Goal: Transaction & Acquisition: Purchase product/service

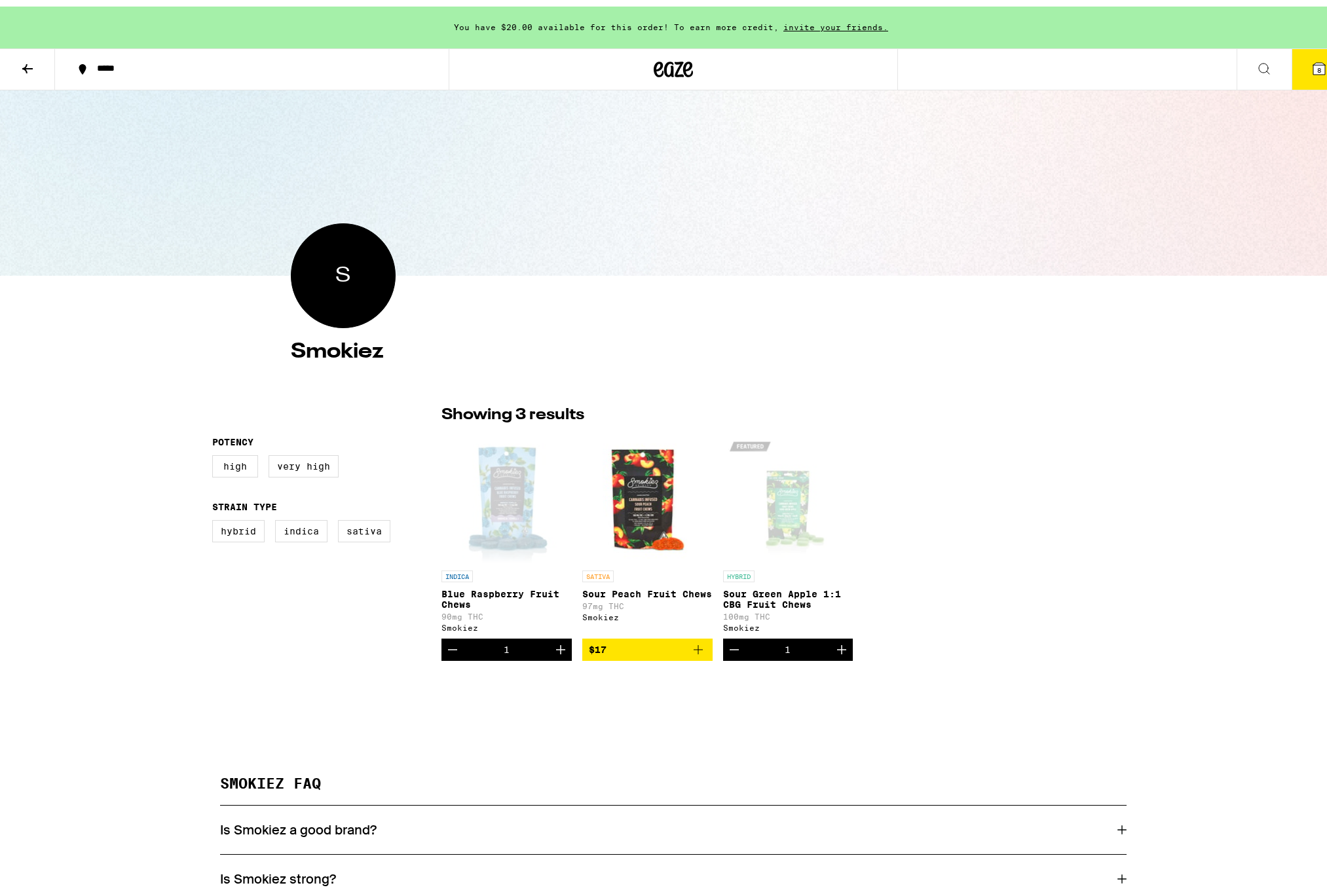
click at [23, 59] on icon at bounding box center [27, 62] width 15 height 15
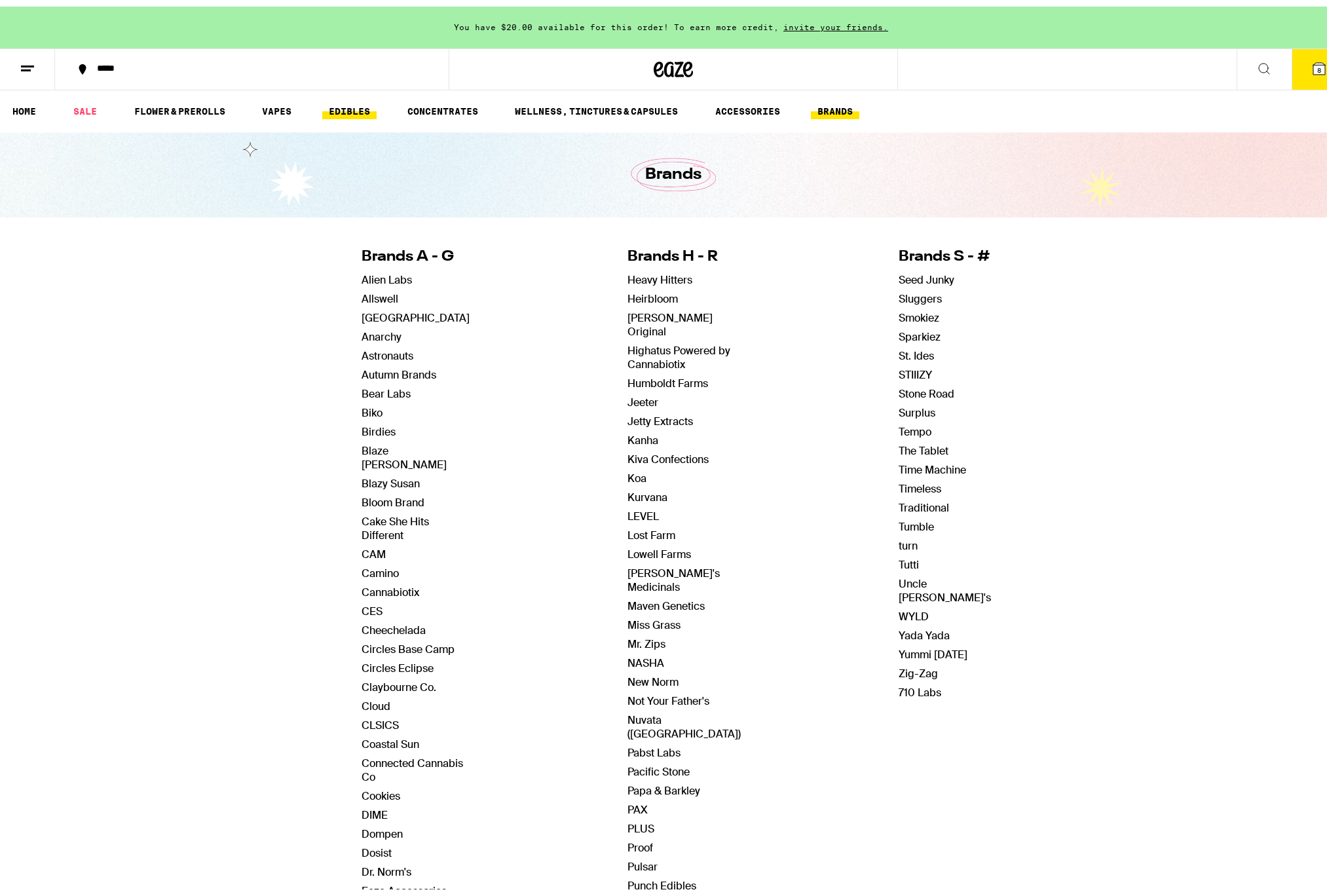
click at [377, 102] on link "EDIBLES" at bounding box center [349, 105] width 54 height 15
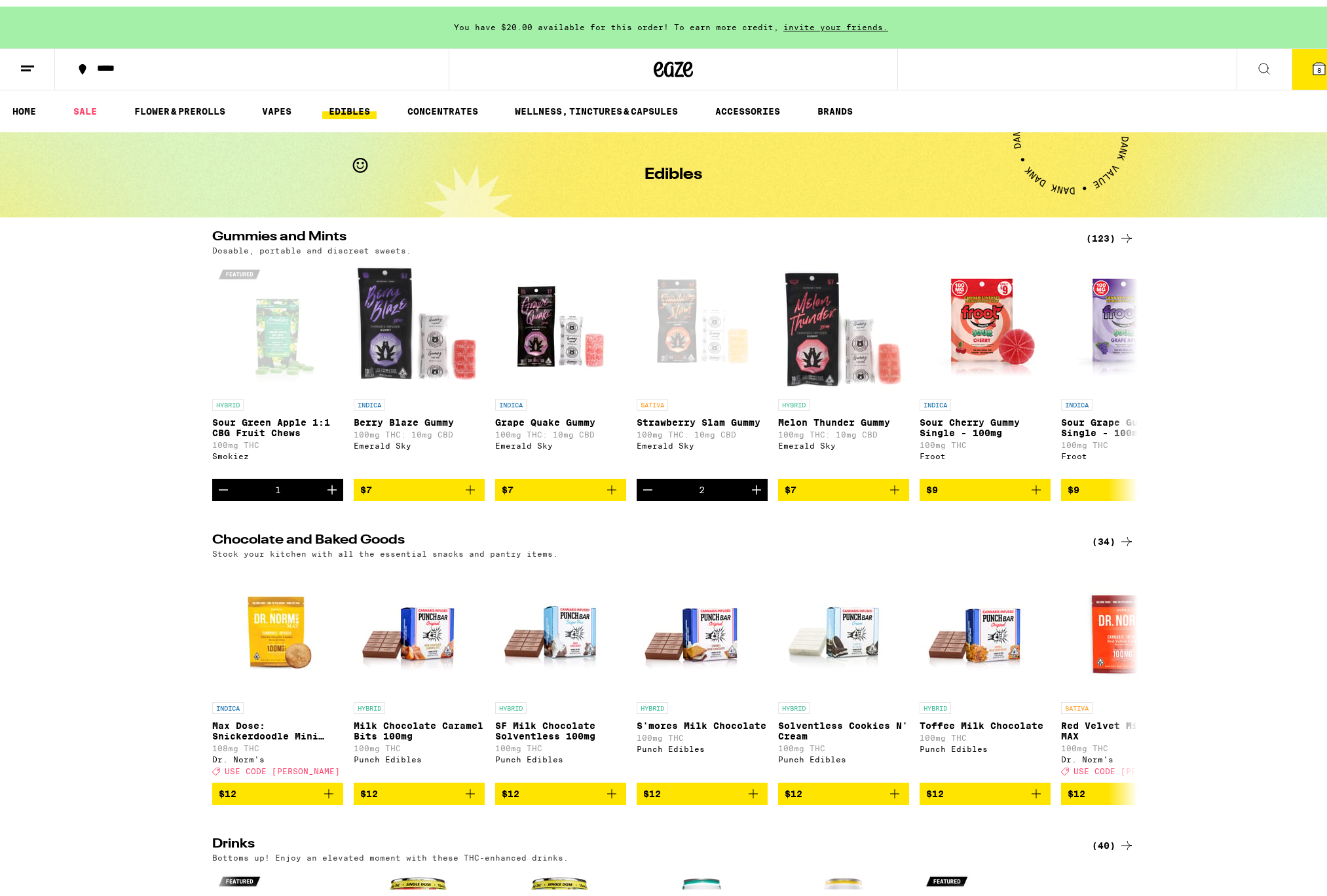
click at [387, 564] on div "Gummies and Mints (123) Dosable, portable and discreet sweets. HYBRID Sour Gree…" at bounding box center [673, 783] width 1347 height 1117
click at [607, 488] on icon "Add to bag" at bounding box center [611, 483] width 9 height 9
click at [1094, 235] on div "(123)" at bounding box center [1110, 232] width 49 height 15
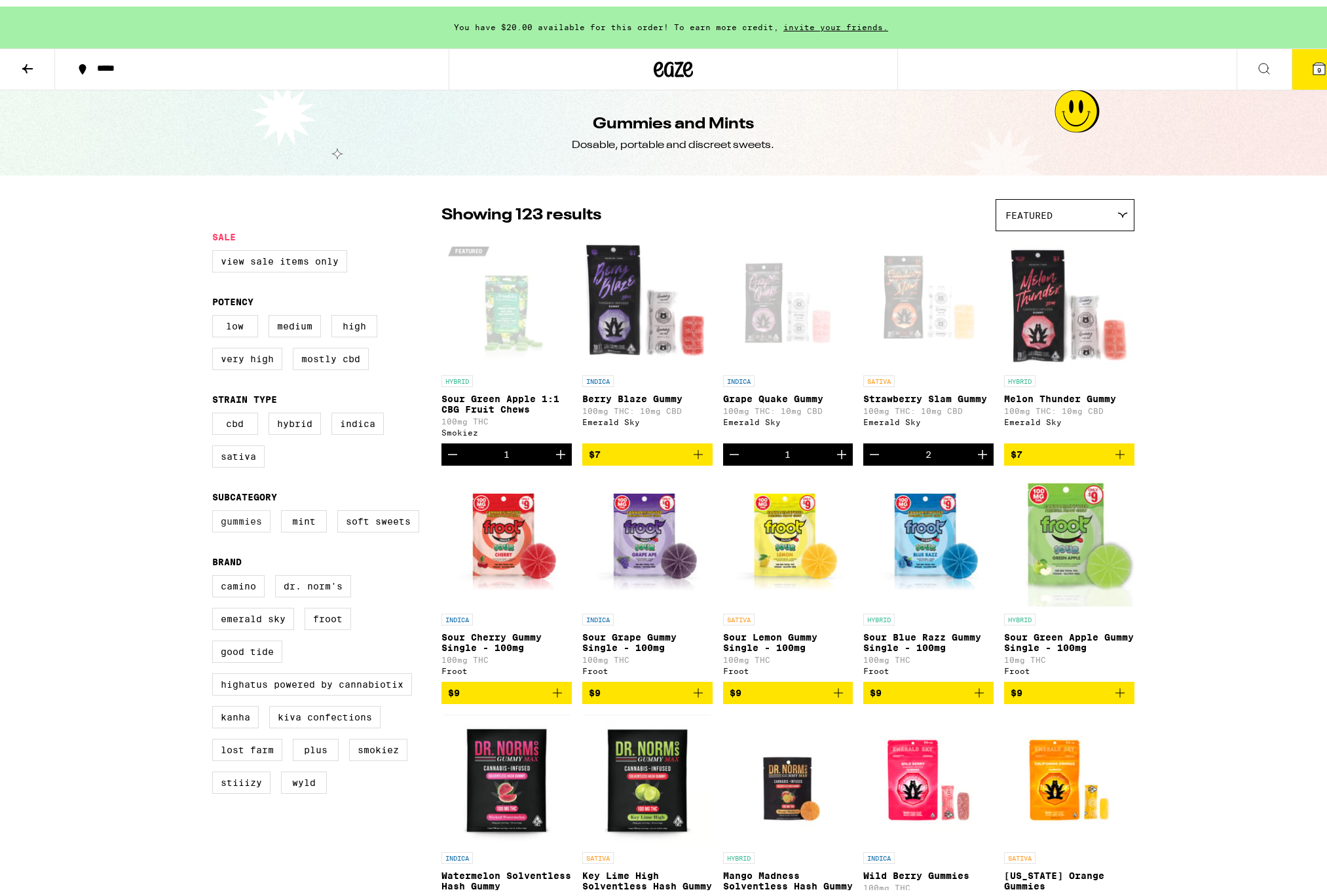
click at [261, 526] on label "Gummies" at bounding box center [241, 515] width 58 height 23
click at [216, 506] on input "Gummies" at bounding box center [215, 506] width 1 height 1
checkbox input "true"
click at [380, 428] on label "Indica" at bounding box center [357, 417] width 52 height 23
click at [216, 409] on input "Indica" at bounding box center [215, 408] width 1 height 1
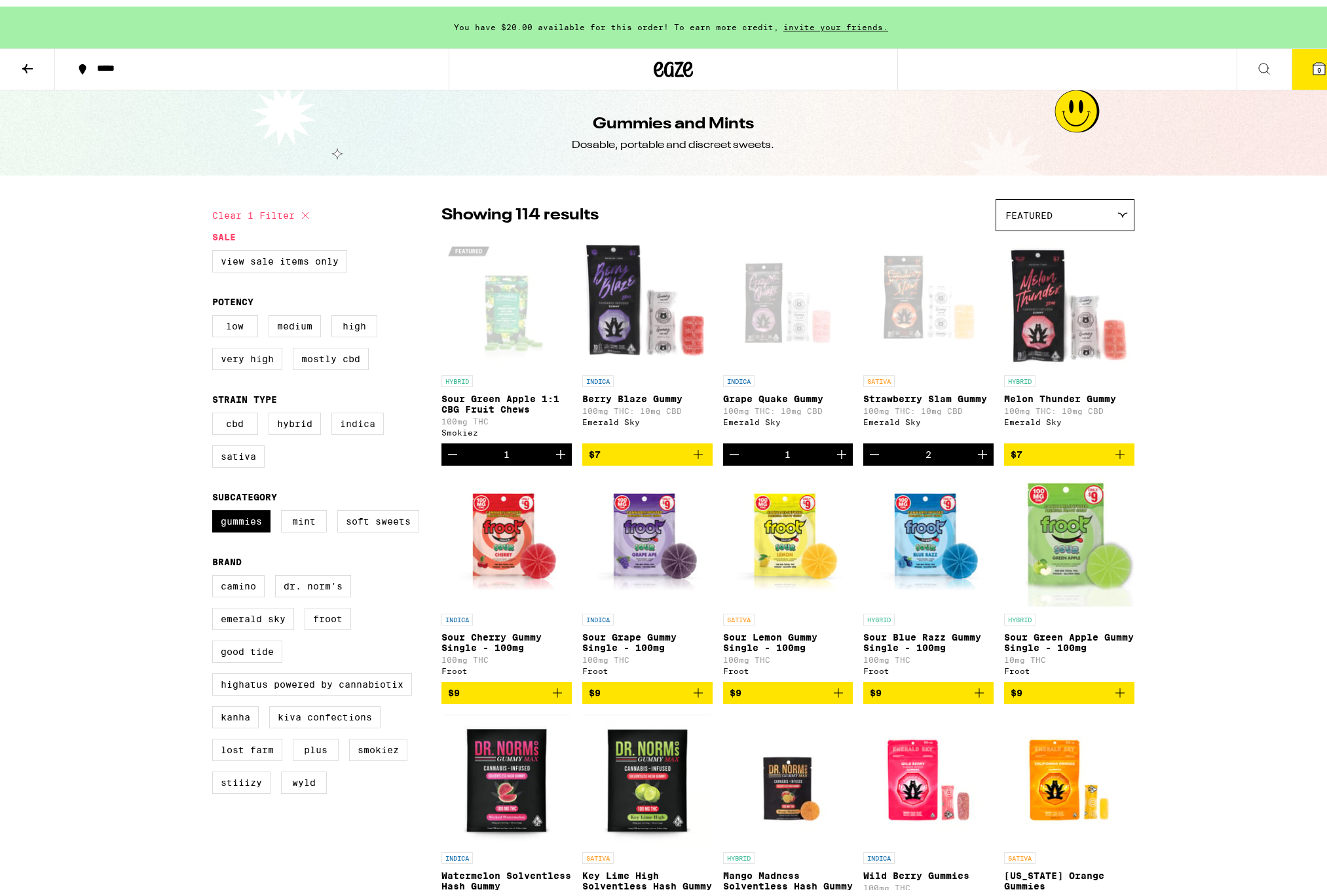
checkbox input "true"
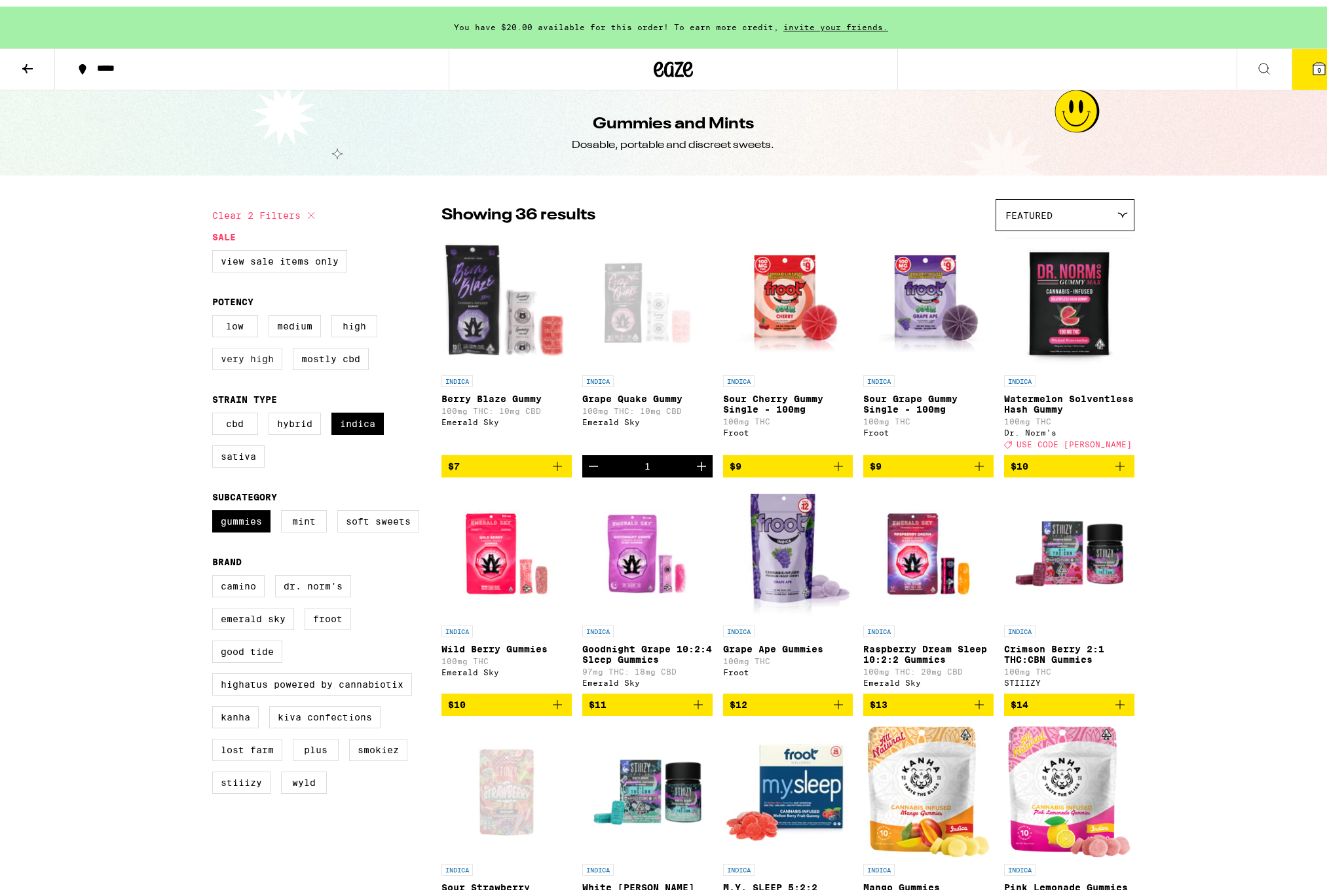
click at [249, 363] on label "Very High" at bounding box center [247, 352] width 70 height 23
click at [216, 311] on input "Very High" at bounding box center [215, 311] width 1 height 1
checkbox input "true"
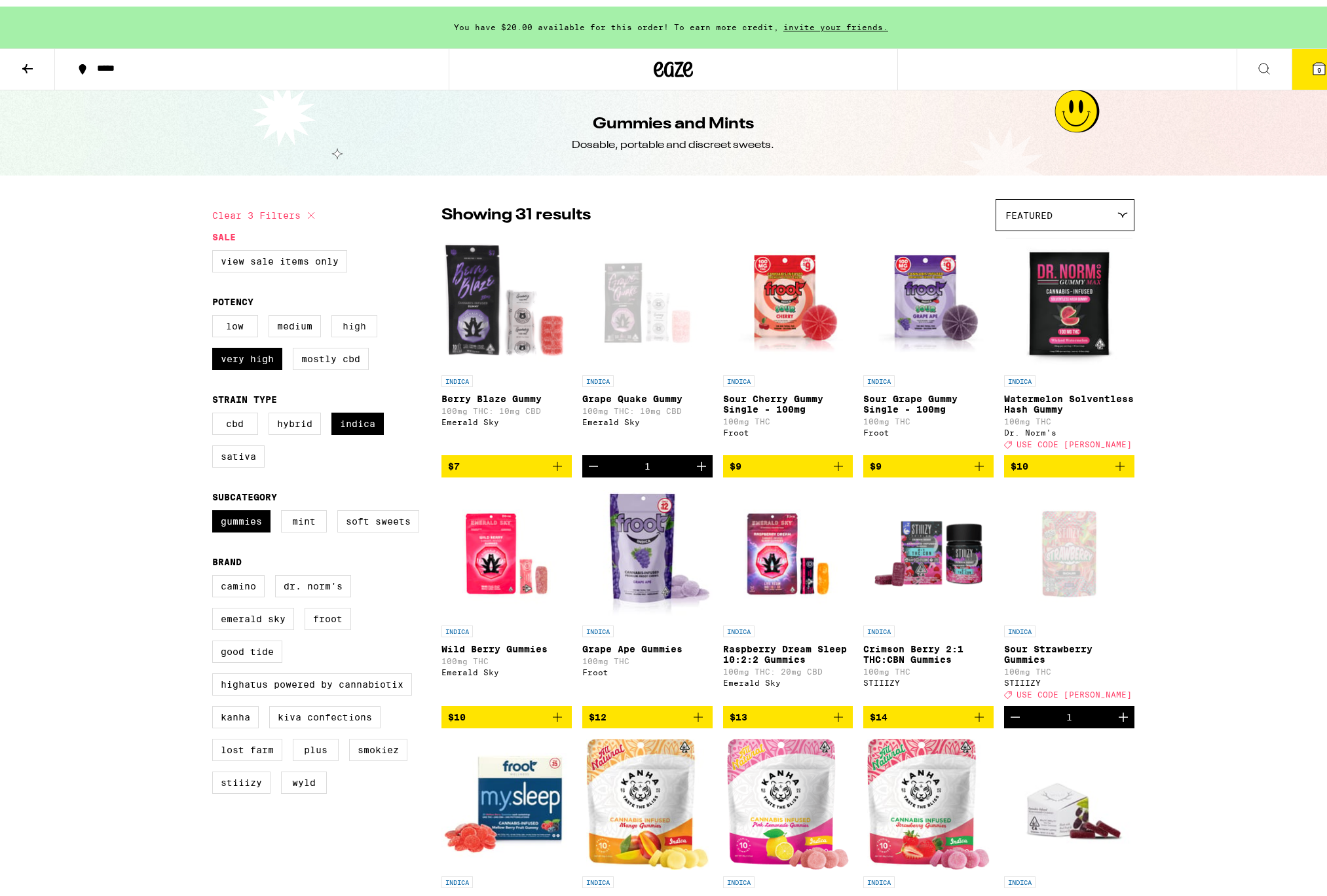
click at [378, 331] on label "High" at bounding box center [354, 320] width 46 height 23
click at [216, 311] on input "High" at bounding box center [215, 311] width 1 height 1
checkbox input "true"
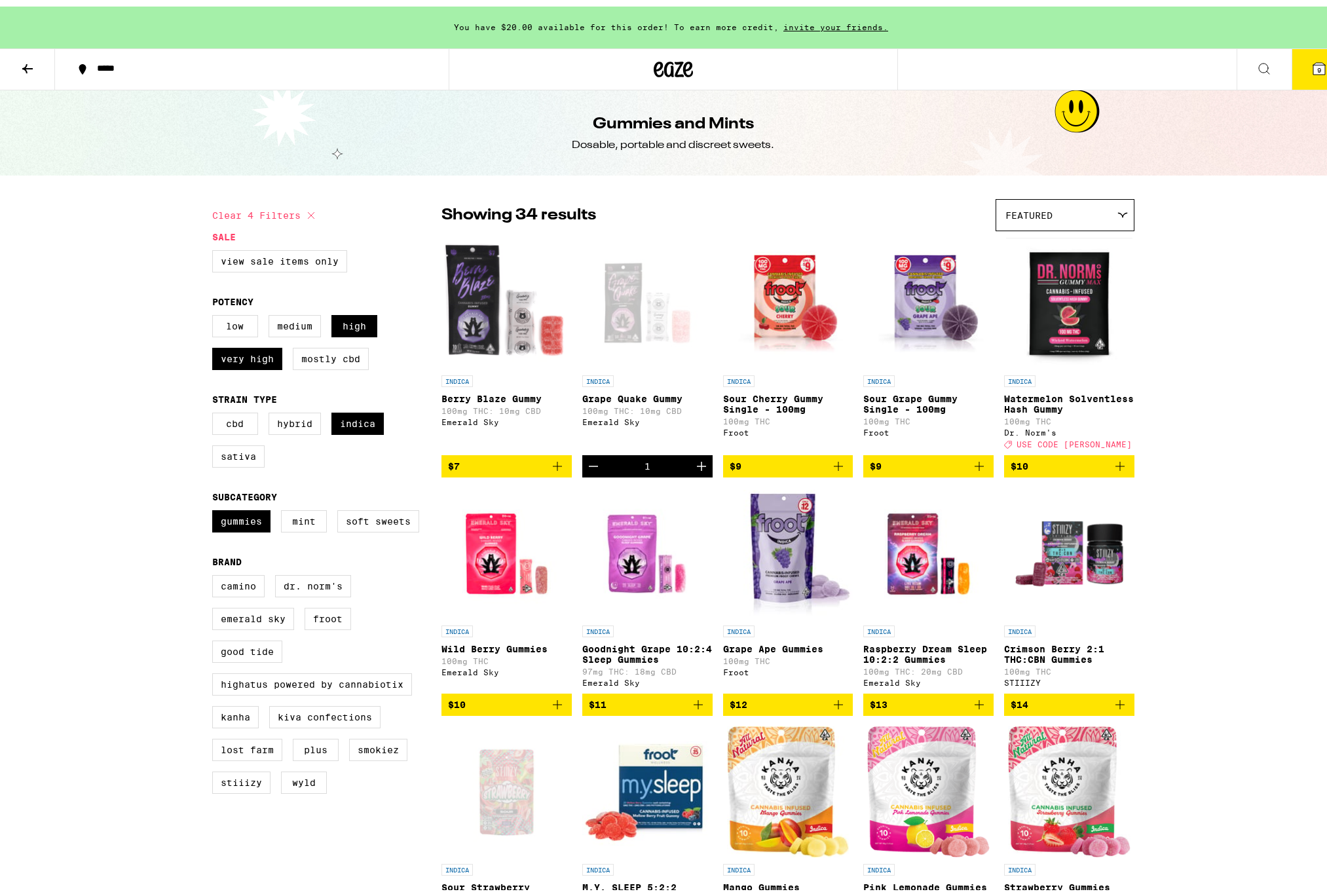
click at [922, 687] on link "INDICA Raspberry Dream Sleep 10:2:2 Gummies 100mg THC: 20mg CBD Emerald Sky" at bounding box center [928, 584] width 130 height 206
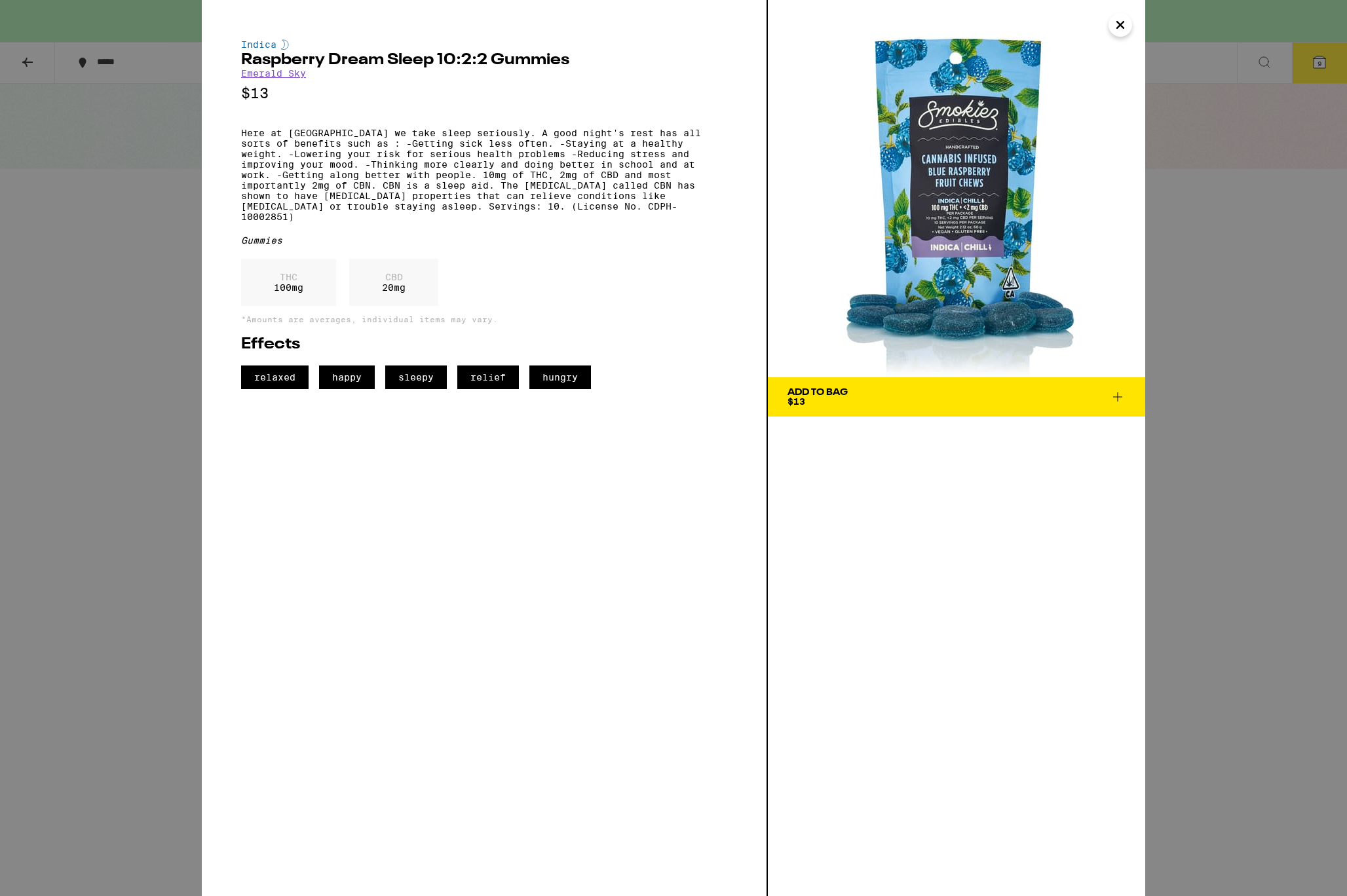
click at [890, 394] on span "Add To Bag $13" at bounding box center [957, 397] width 338 height 18
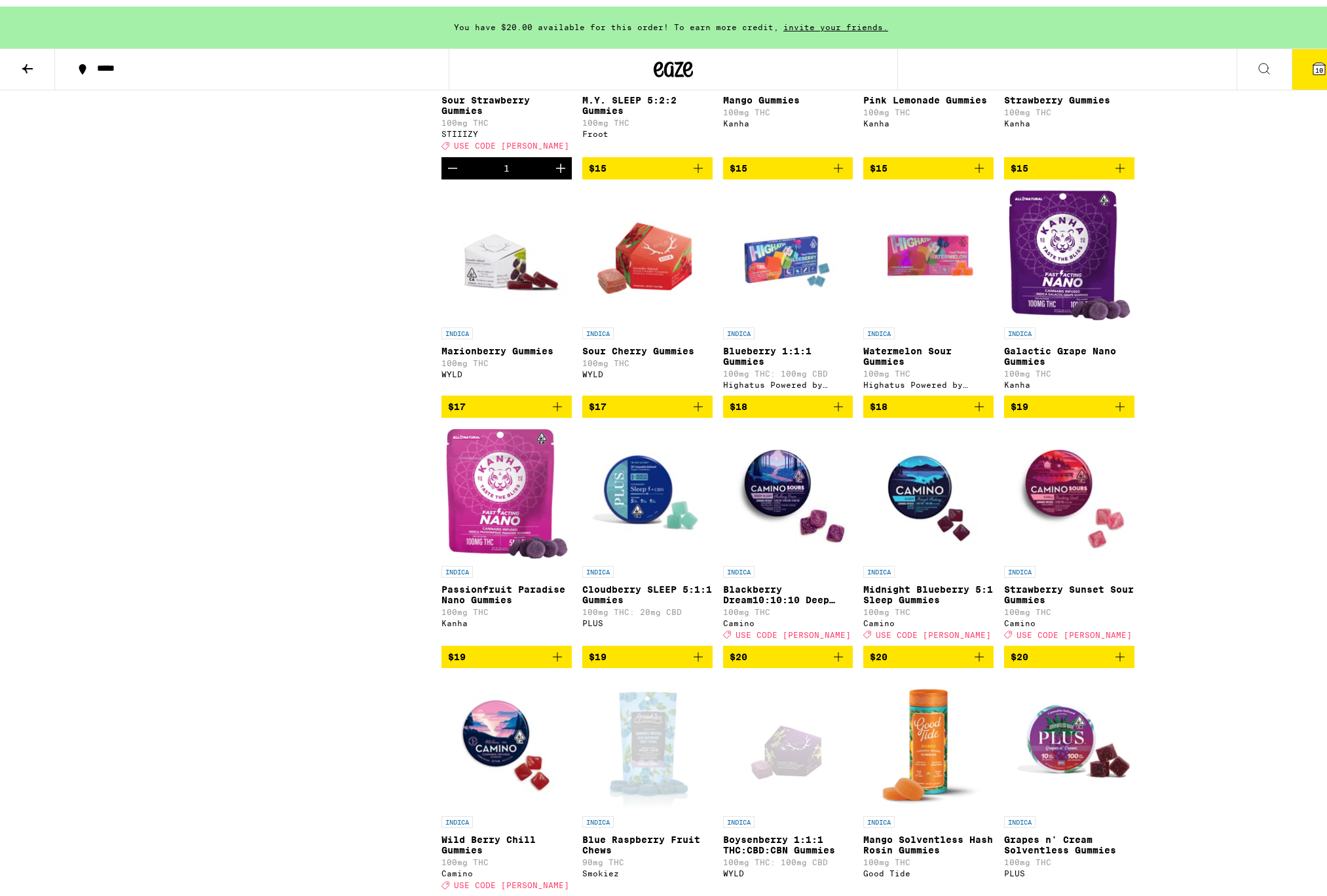
scroll to position [826, 0]
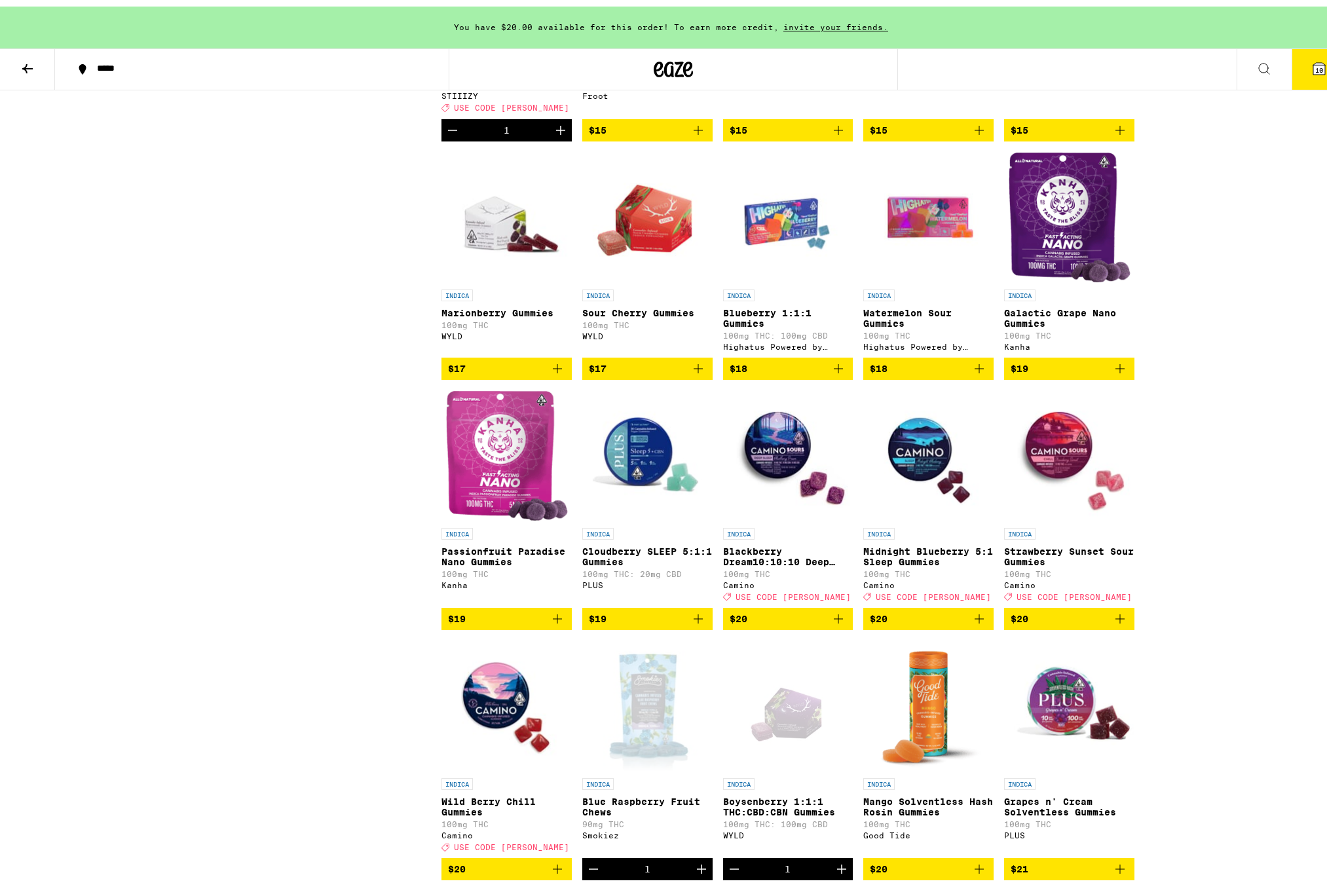
click at [643, 620] on span "$19" at bounding box center [647, 612] width 117 height 15
click at [694, 620] on icon "Increment" at bounding box center [702, 612] width 15 height 15
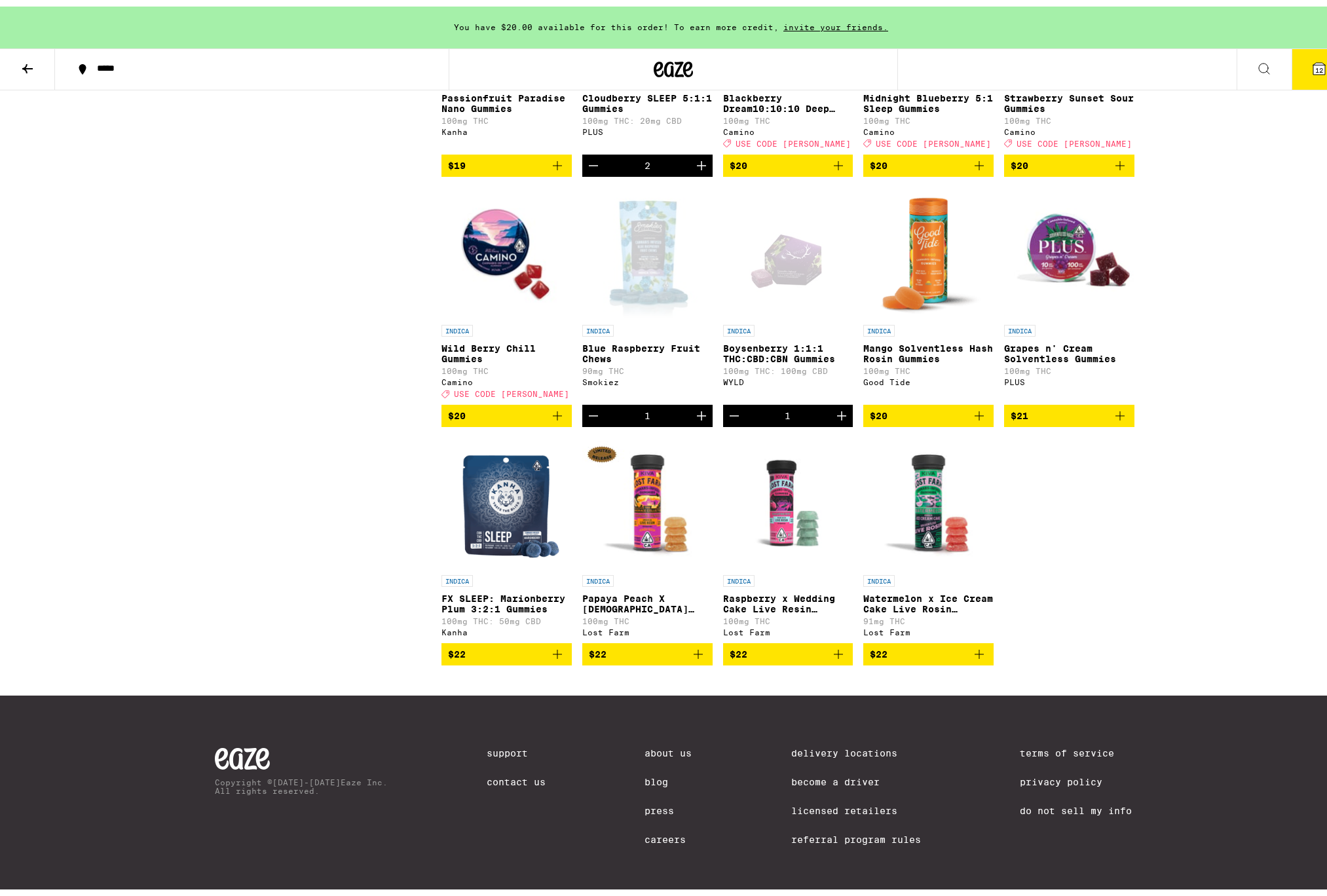
scroll to position [1405, 0]
click at [518, 656] on span "$22" at bounding box center [506, 647] width 117 height 15
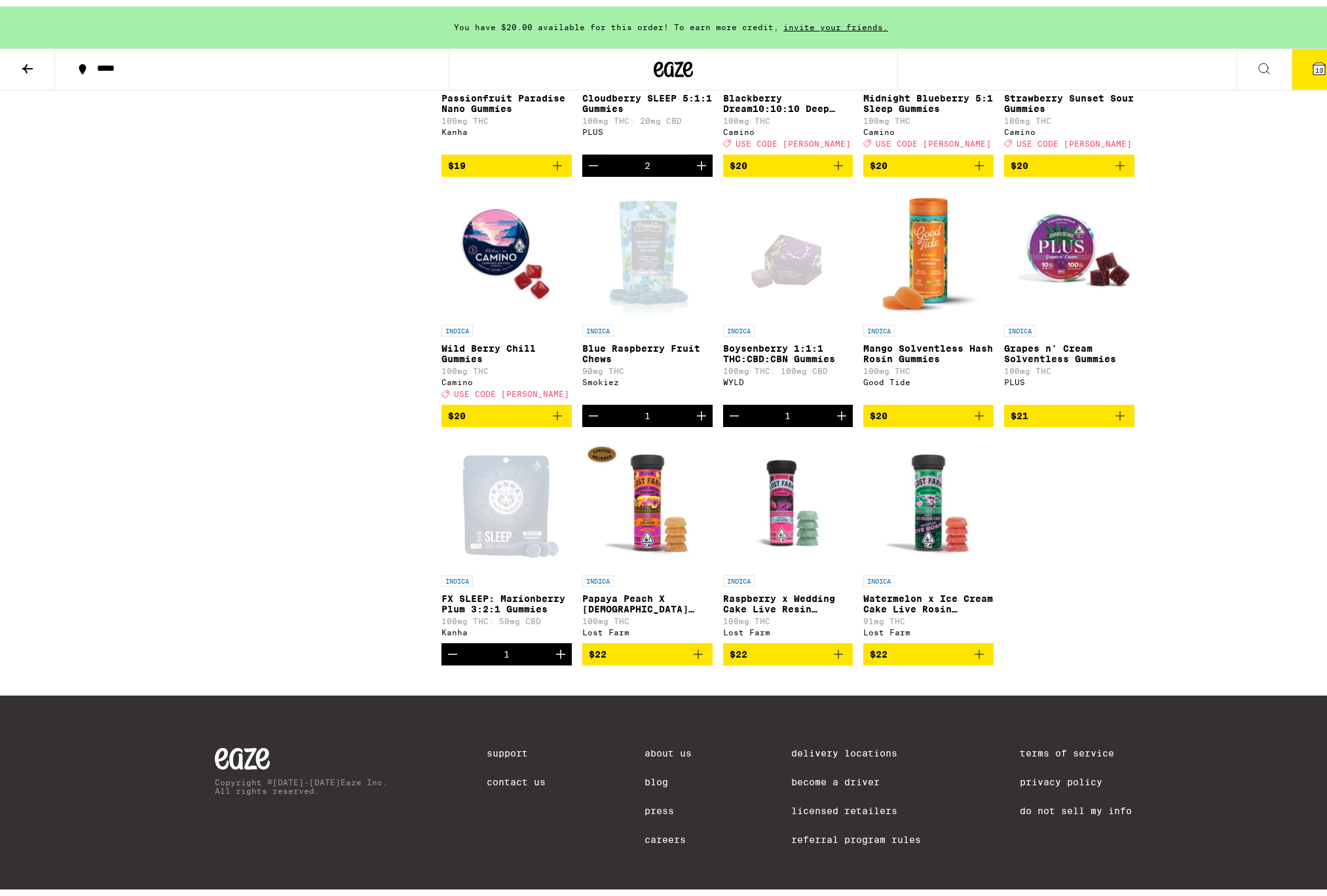
click at [556, 652] on icon "Increment" at bounding box center [560, 647] width 9 height 9
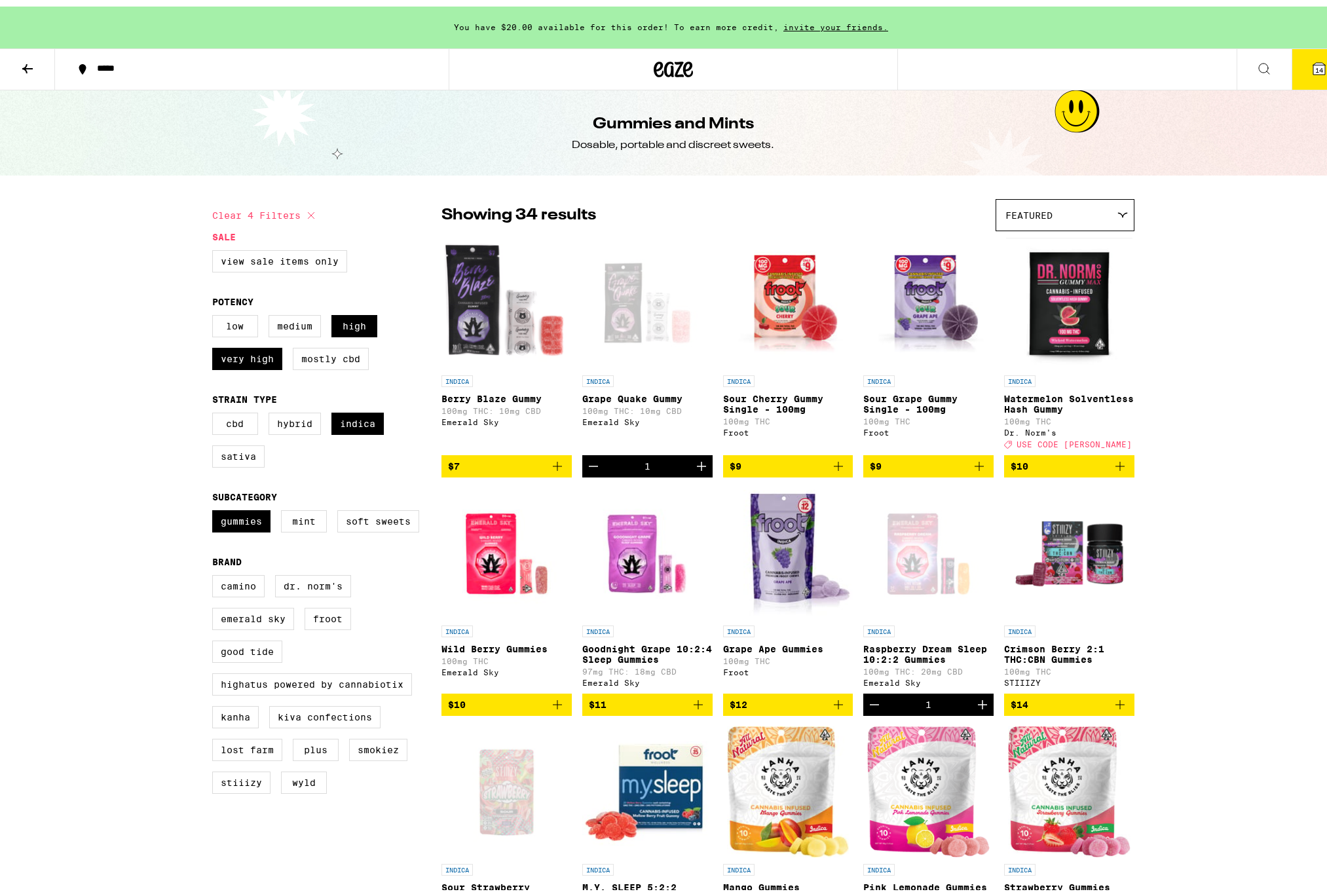
click at [1315, 66] on span "14" at bounding box center [1319, 63] width 8 height 8
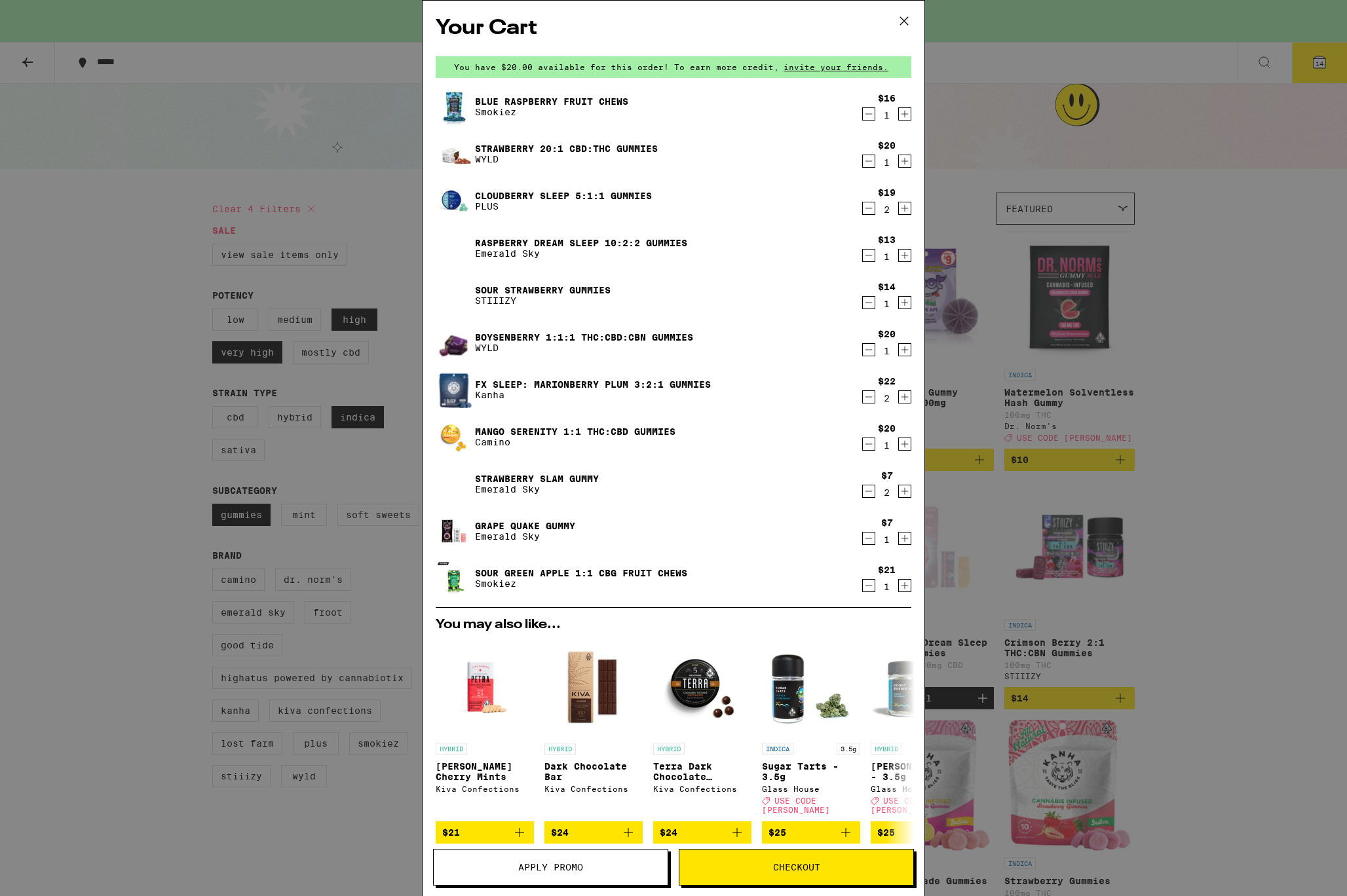
click at [862, 215] on icon "Decrement" at bounding box center [868, 209] width 12 height 15
click at [862, 216] on icon "Decrement" at bounding box center [868, 209] width 12 height 15
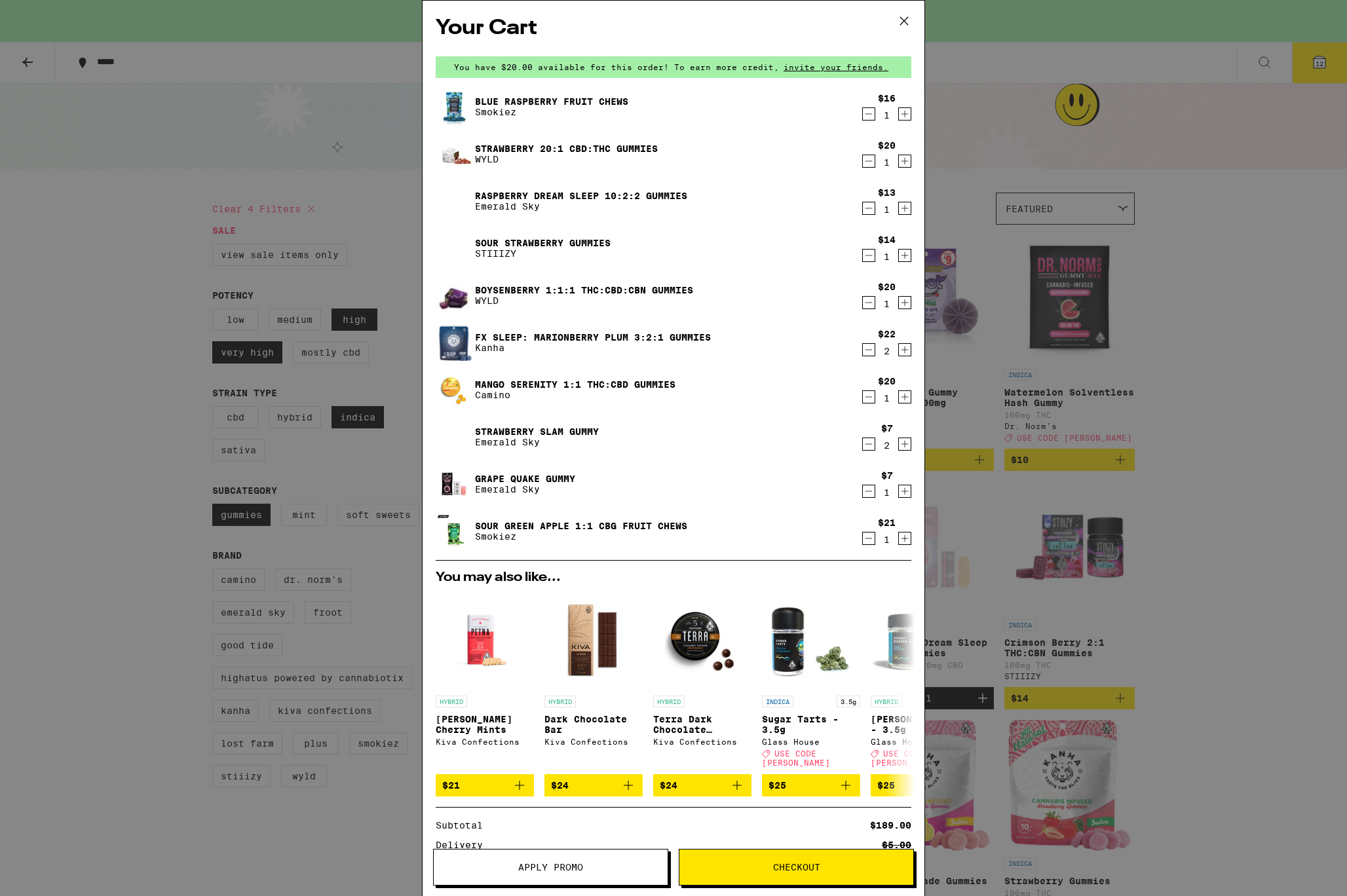
click at [862, 263] on icon "Decrement" at bounding box center [868, 255] width 12 height 15
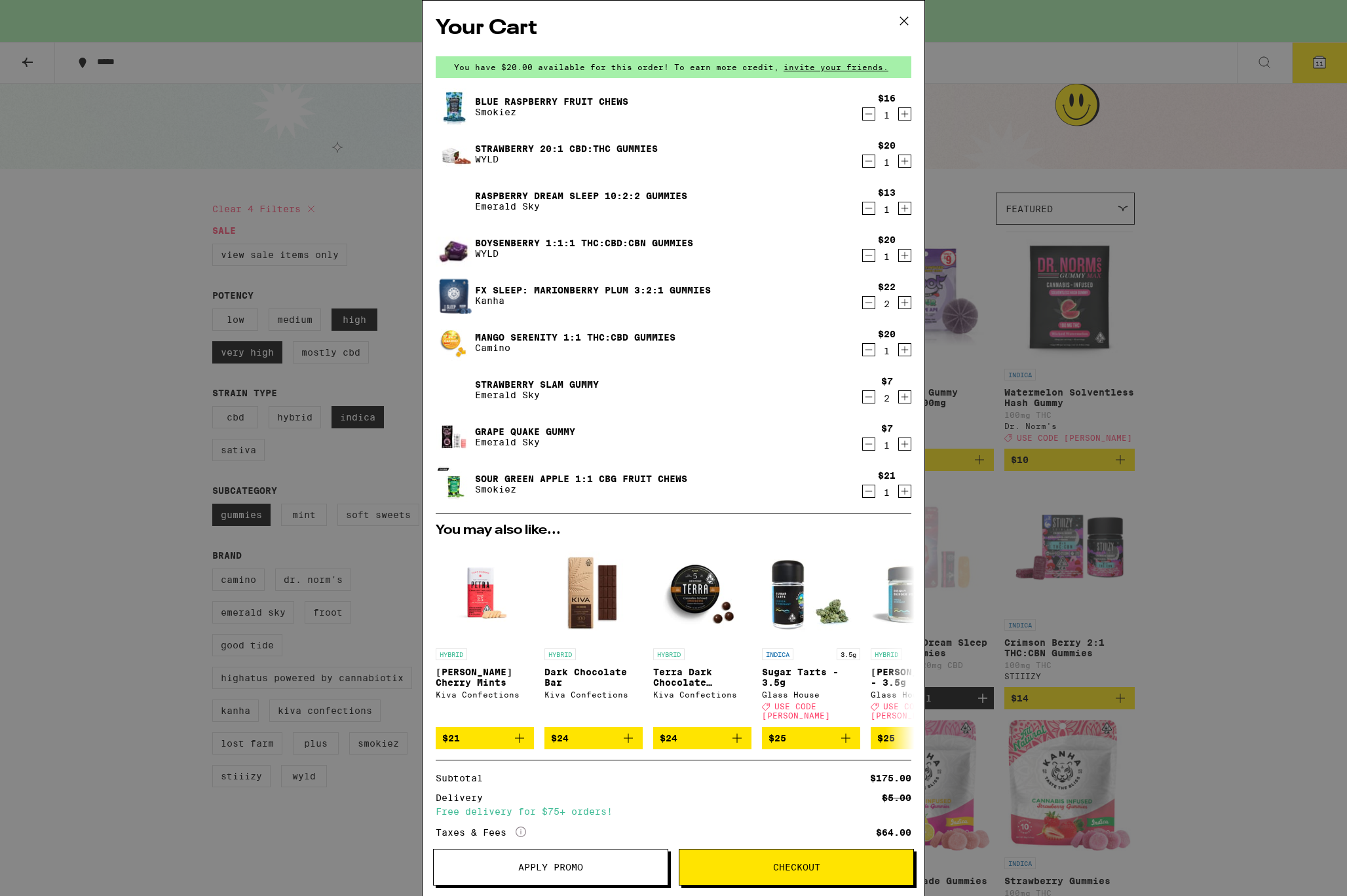
click at [776, 431] on div "Grape Quake Gummy Emerald Sky" at bounding box center [647, 437] width 425 height 37
click at [862, 405] on icon "Decrement" at bounding box center [868, 397] width 12 height 15
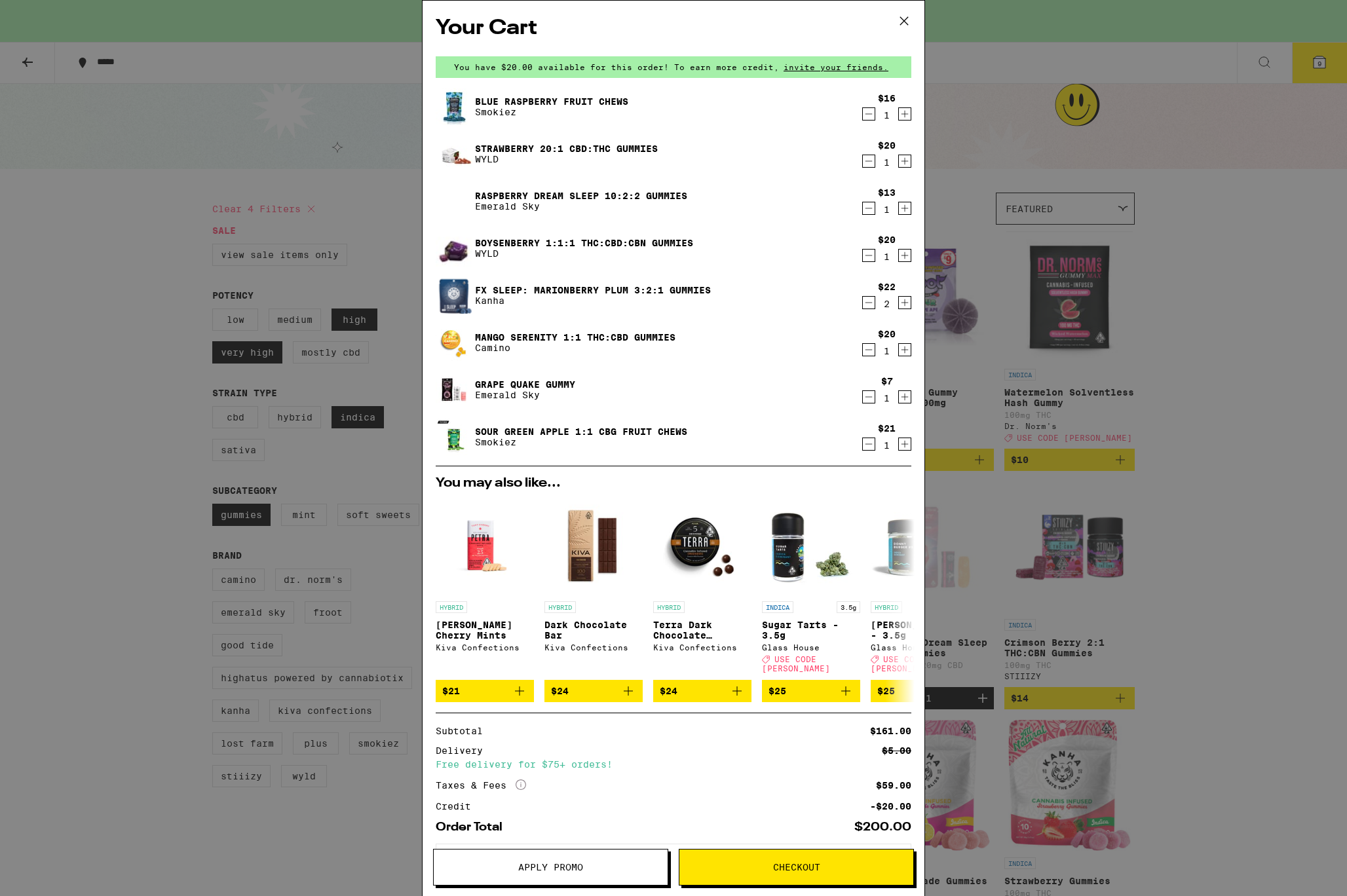
click at [862, 405] on icon "Decrement" at bounding box center [868, 397] width 12 height 15
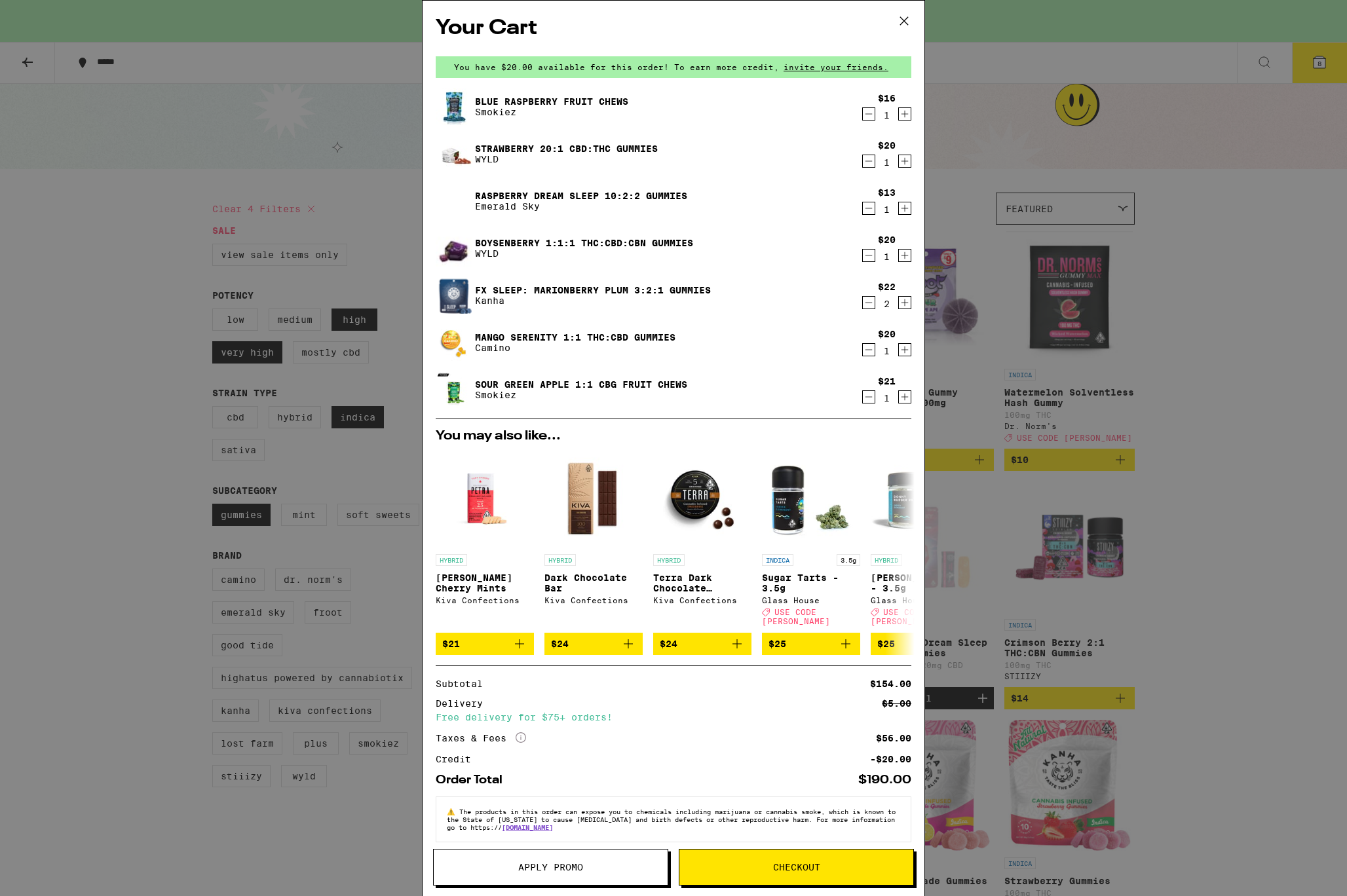
click at [862, 311] on icon "Decrement" at bounding box center [868, 302] width 12 height 15
click at [583, 862] on span "Apply Promo" at bounding box center [550, 866] width 65 height 9
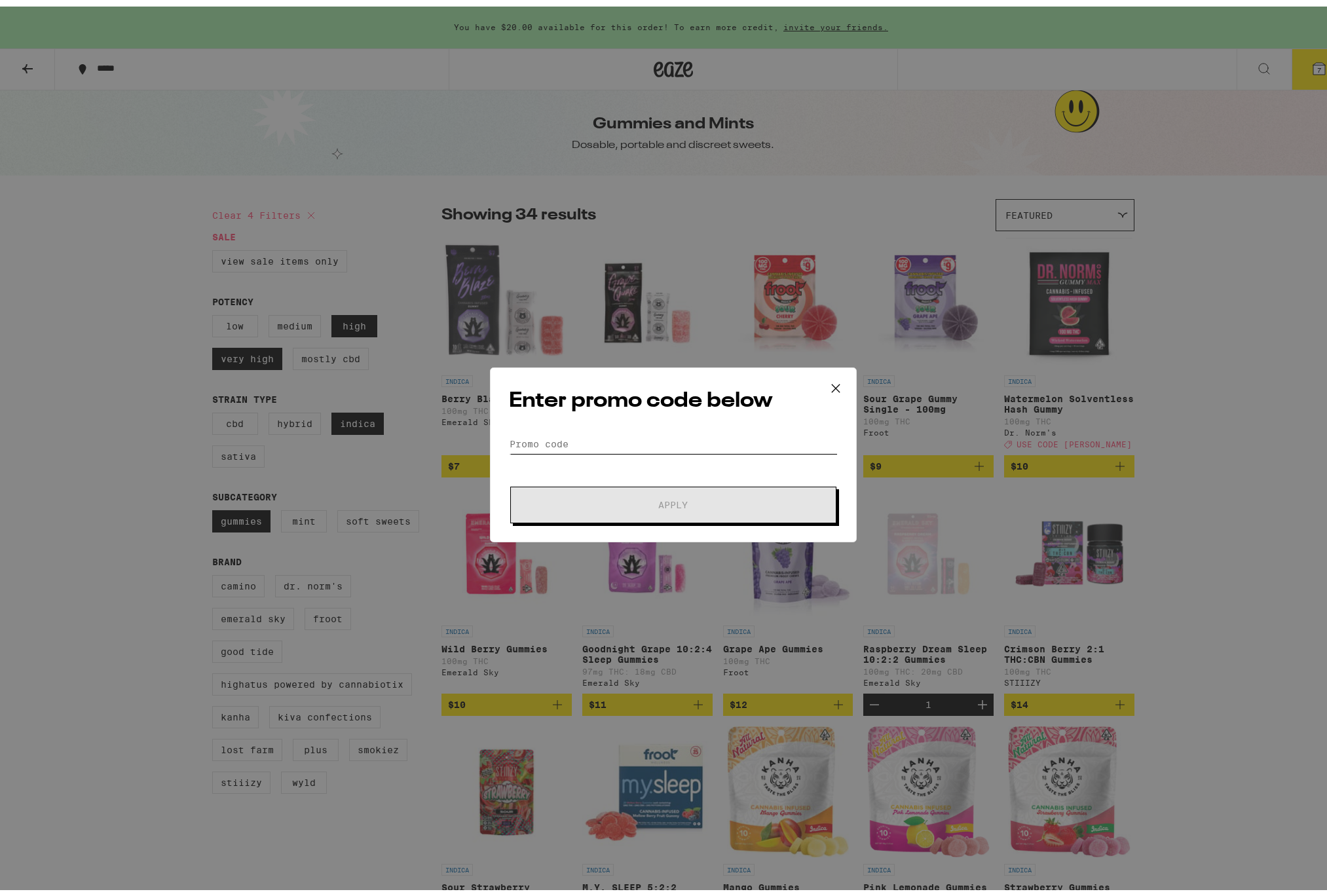
click at [698, 443] on input "Promo Code" at bounding box center [673, 437] width 329 height 20
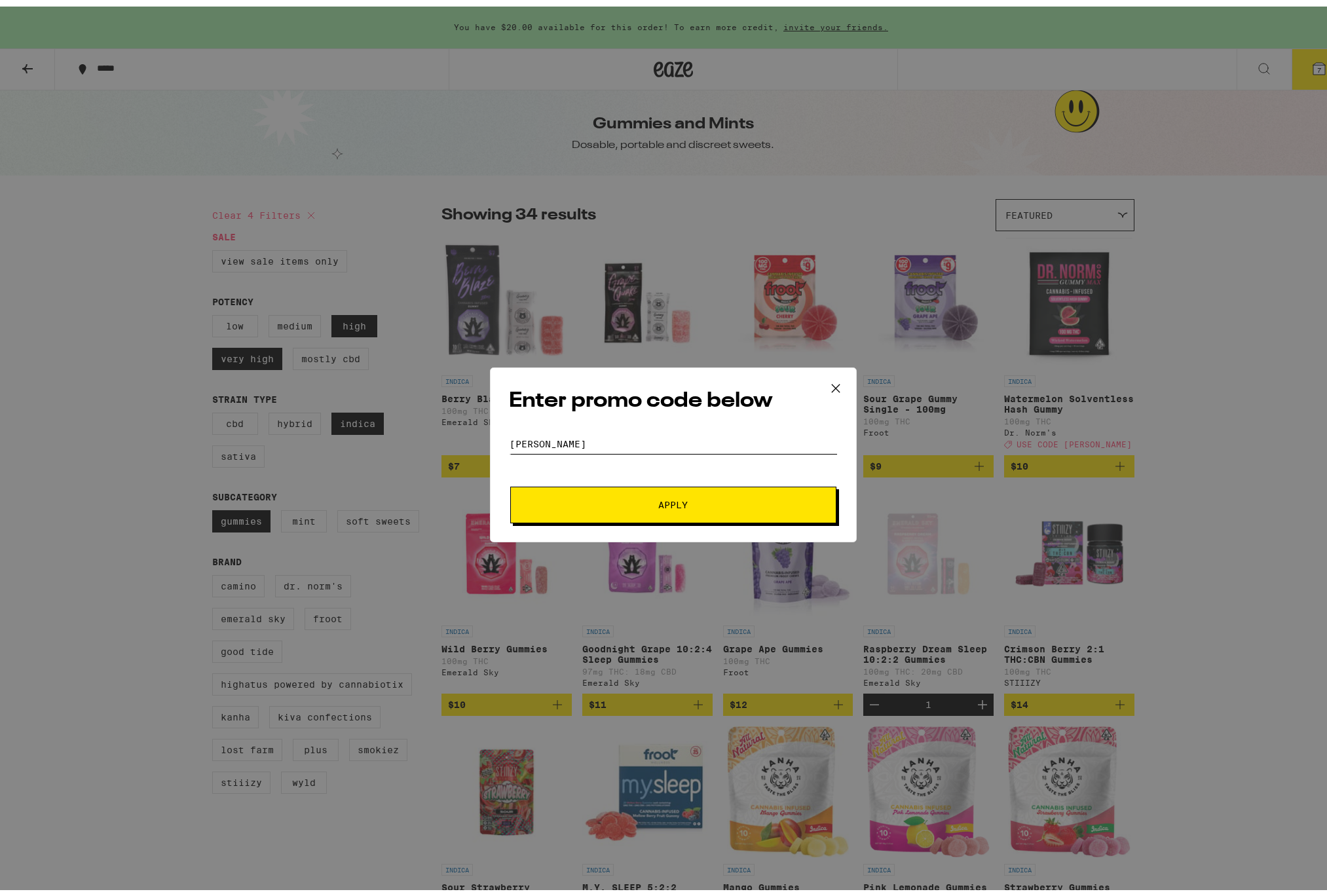
type input "[PERSON_NAME]"
click at [699, 503] on span "Apply" at bounding box center [673, 498] width 236 height 9
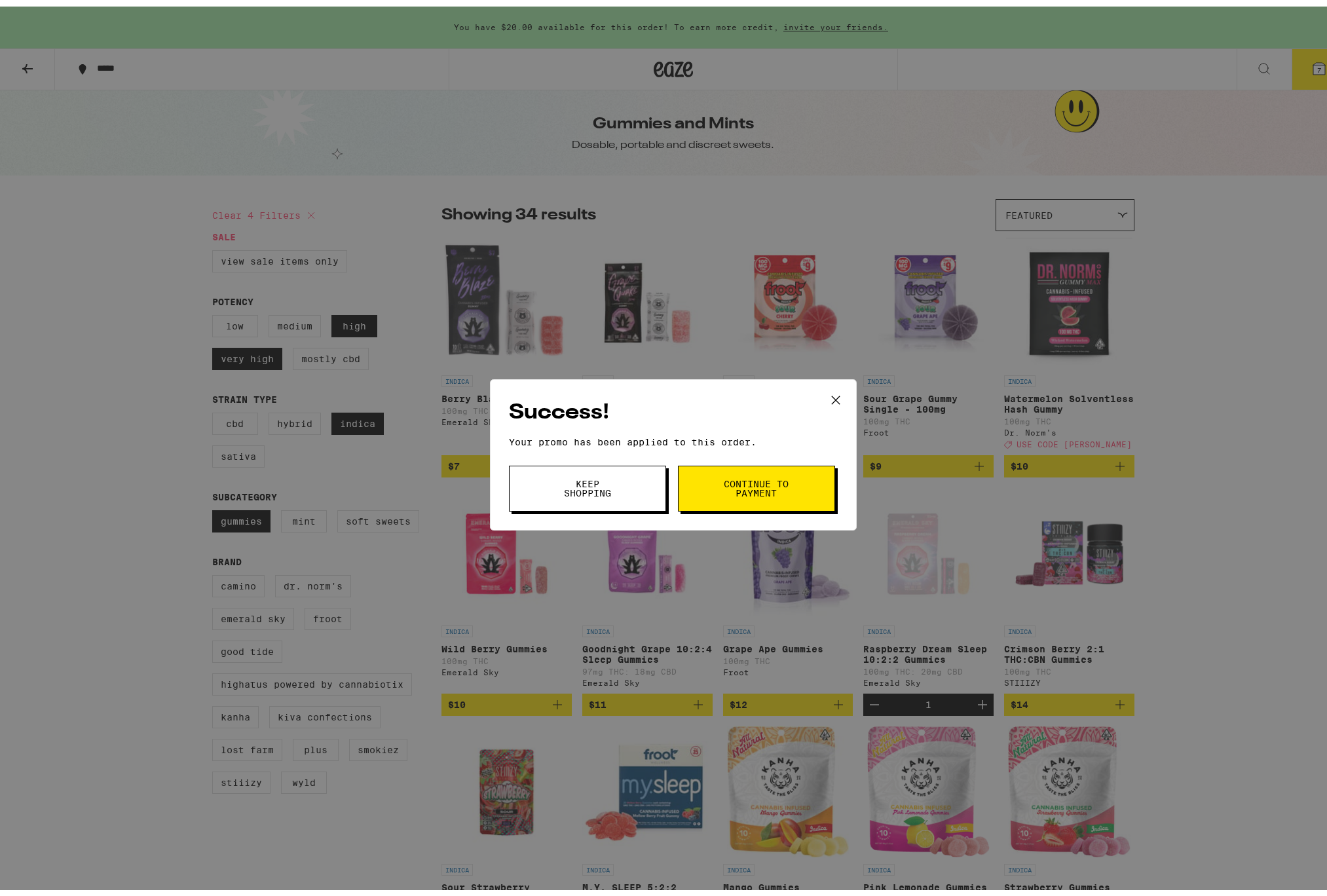
click at [761, 491] on span "Continue to payment" at bounding box center [756, 482] width 67 height 18
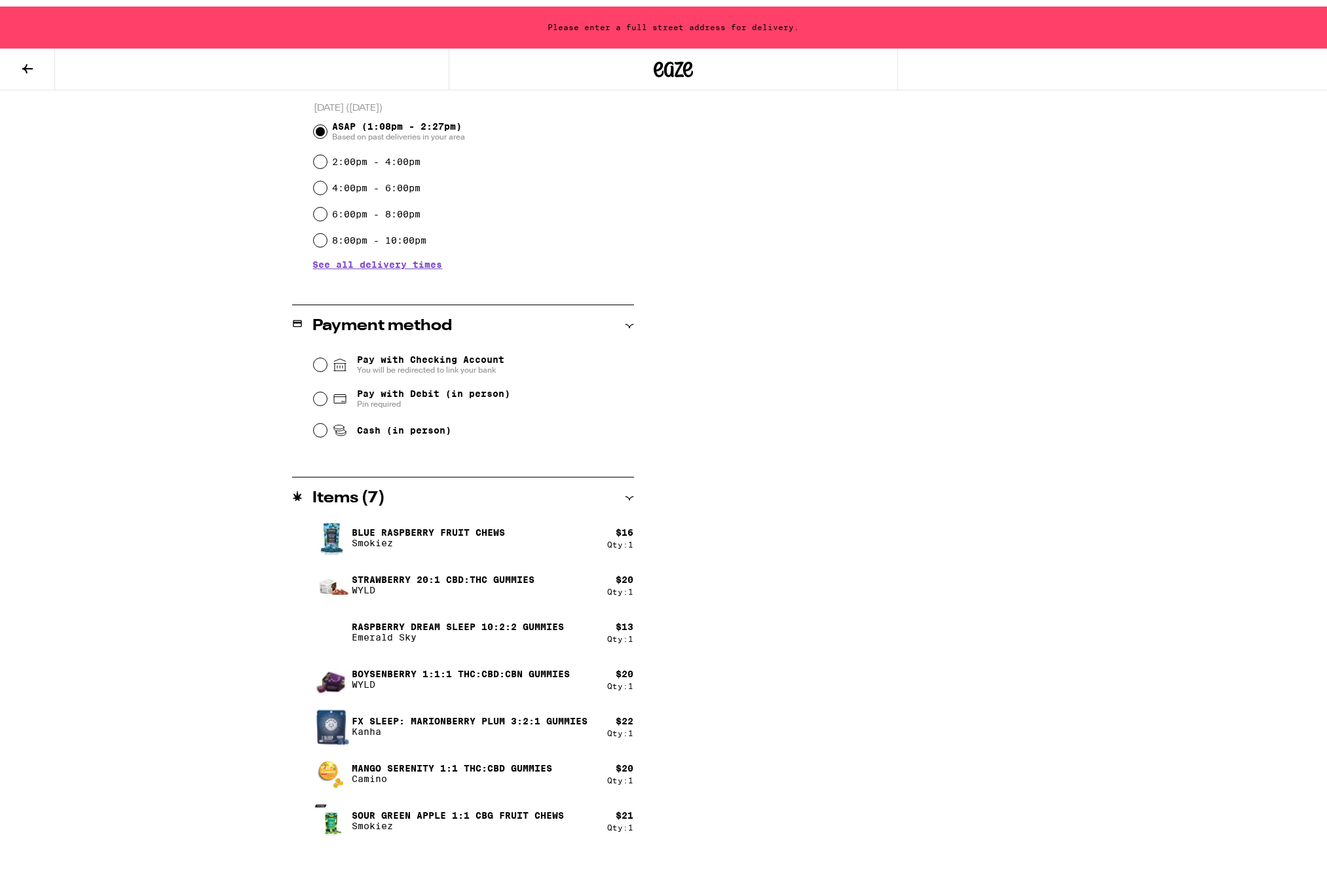
scroll to position [394, 0]
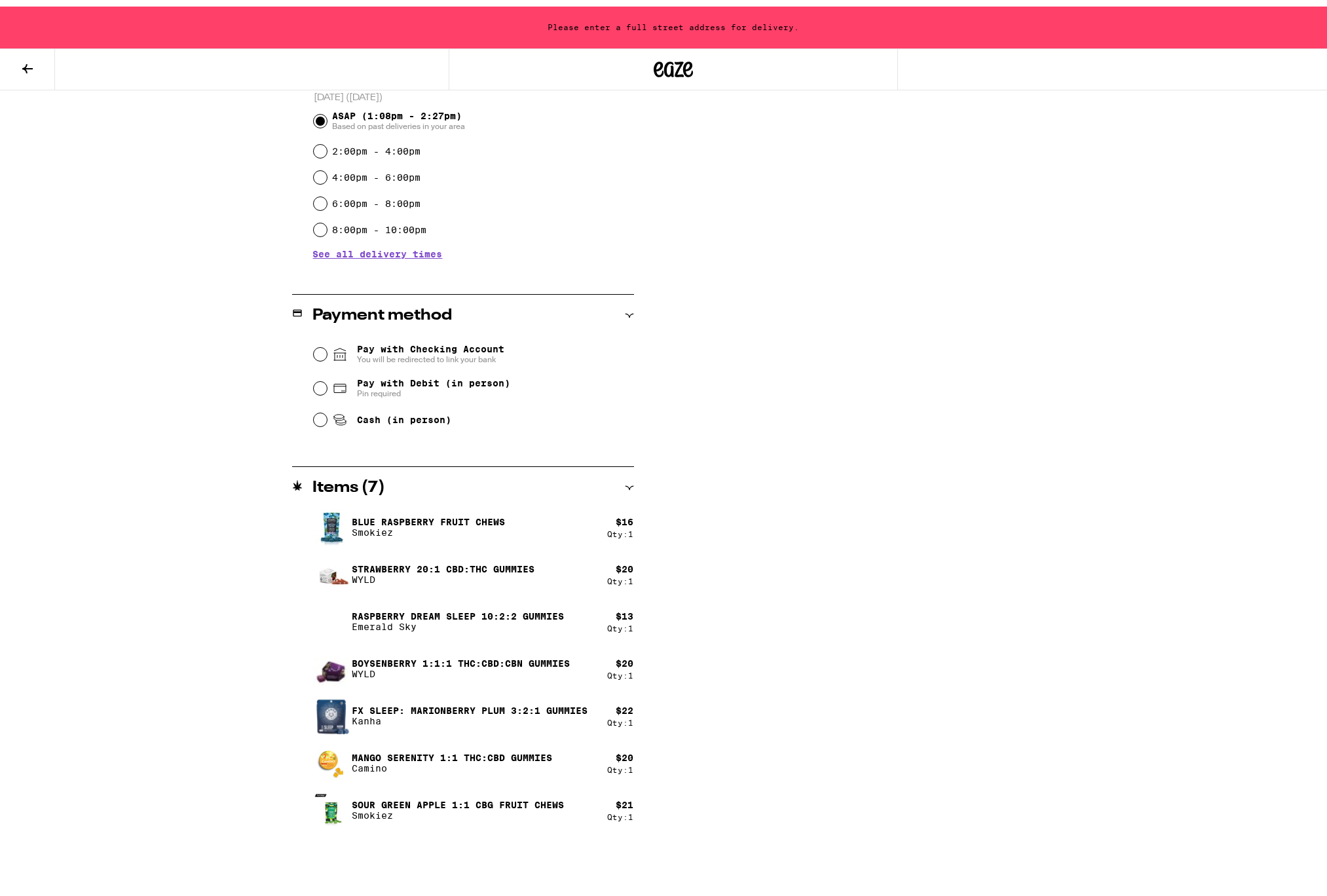
click at [625, 483] on icon at bounding box center [629, 481] width 9 height 9
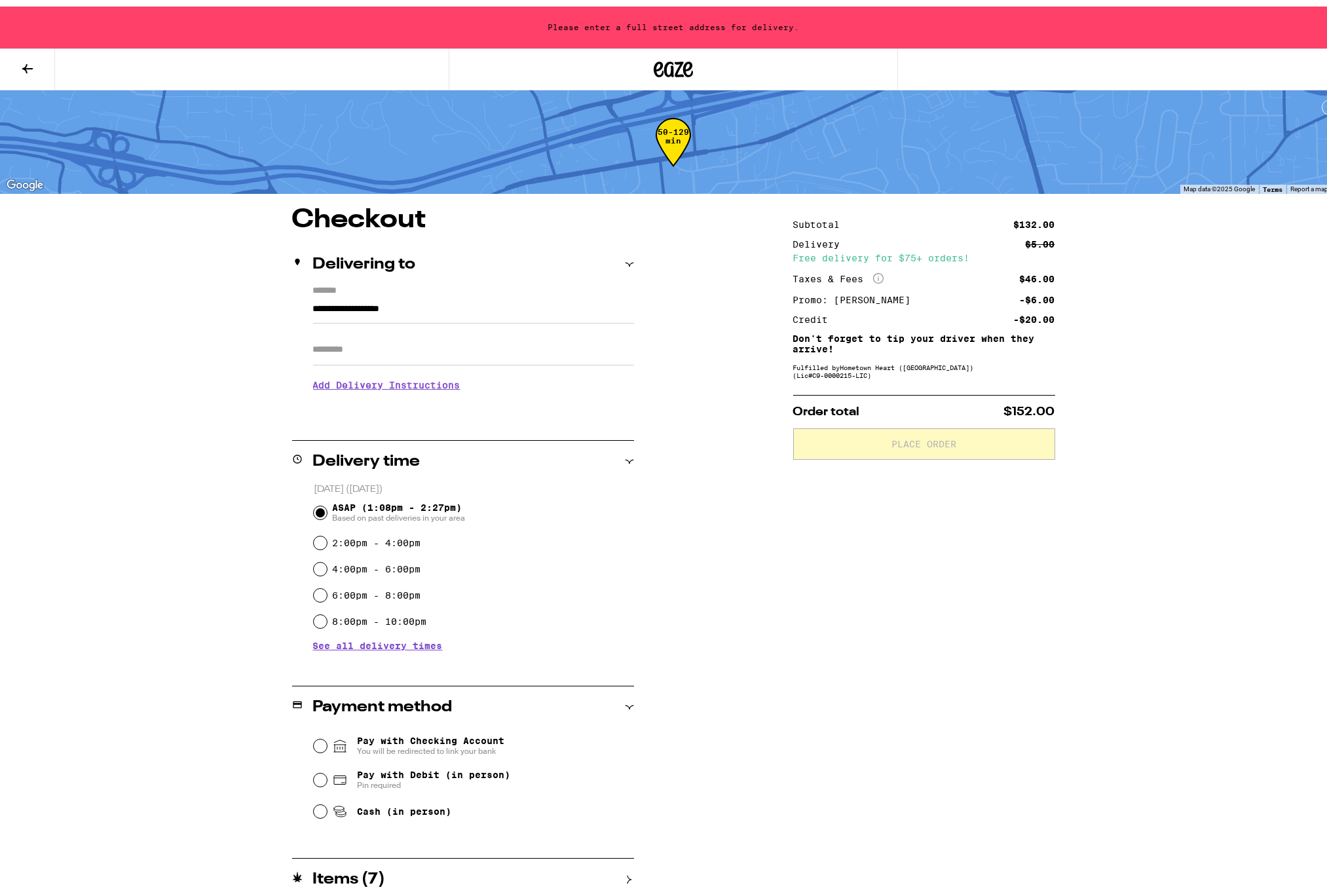
scroll to position [1, 0]
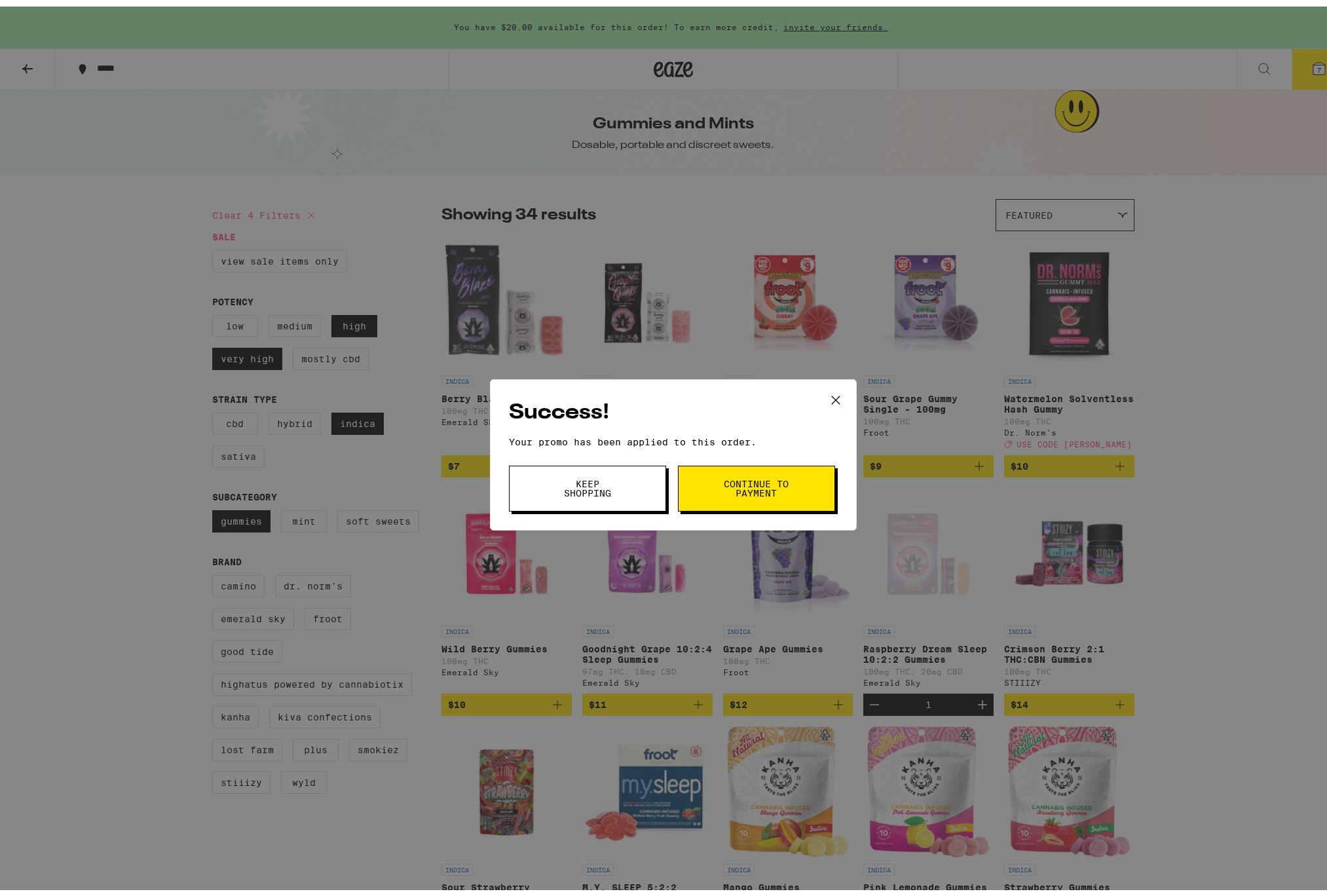
click at [602, 473] on button "Keep Shopping" at bounding box center [587, 482] width 157 height 46
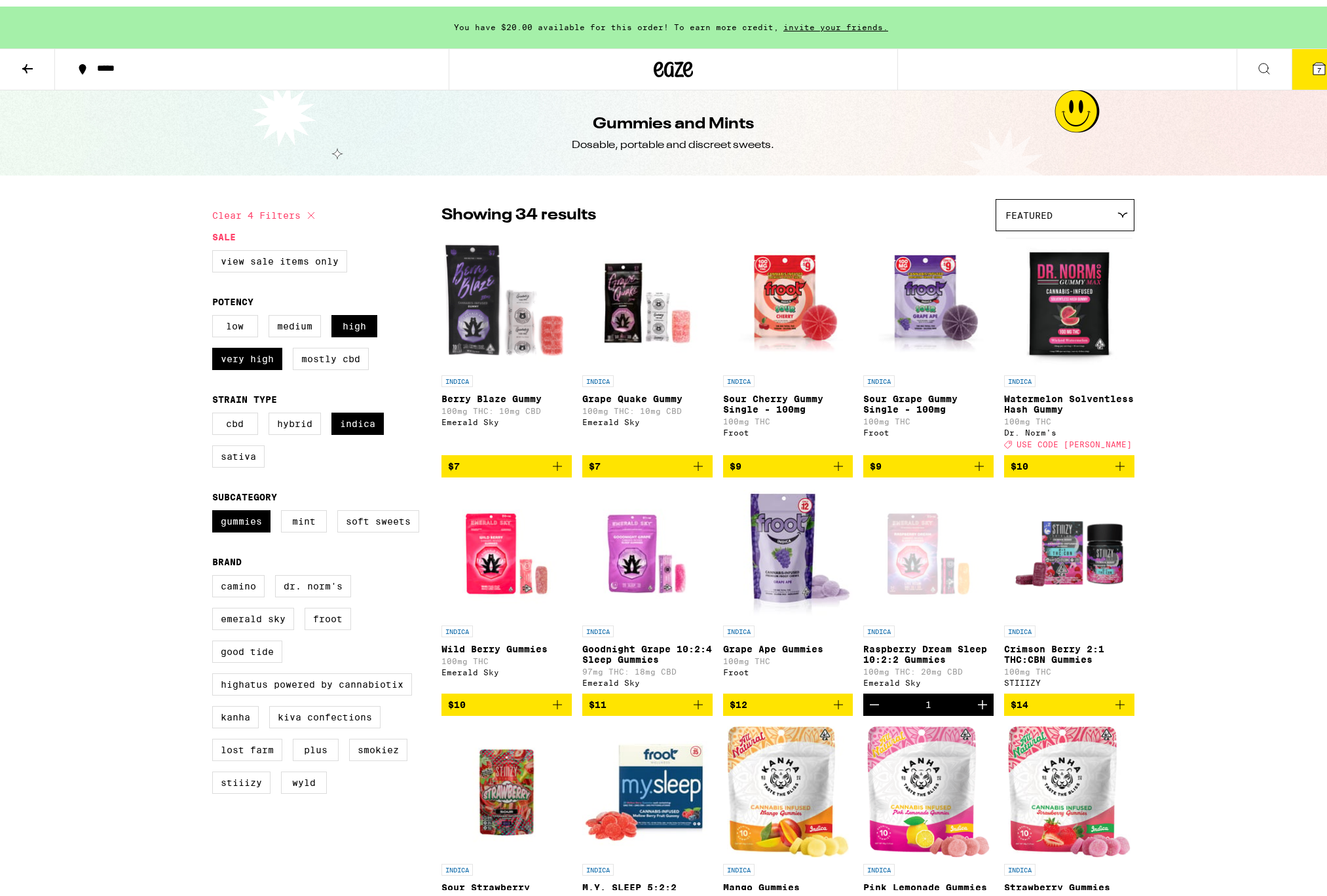
click at [1317, 64] on span "7" at bounding box center [1319, 63] width 4 height 8
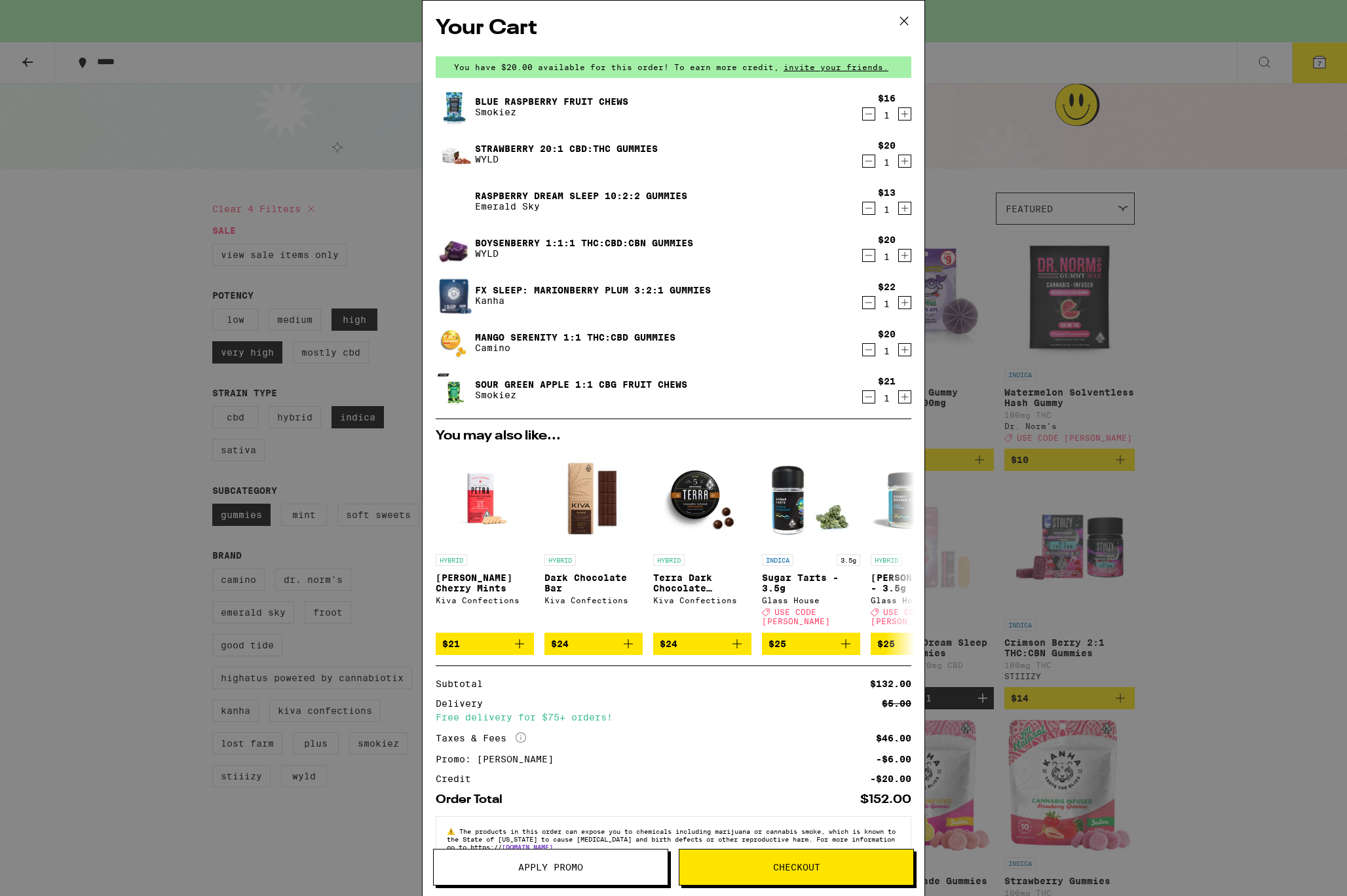
click at [861, 161] on div "$20 1" at bounding box center [886, 154] width 51 height 27
click at [865, 161] on icon "Decrement" at bounding box center [869, 161] width 7 height 0
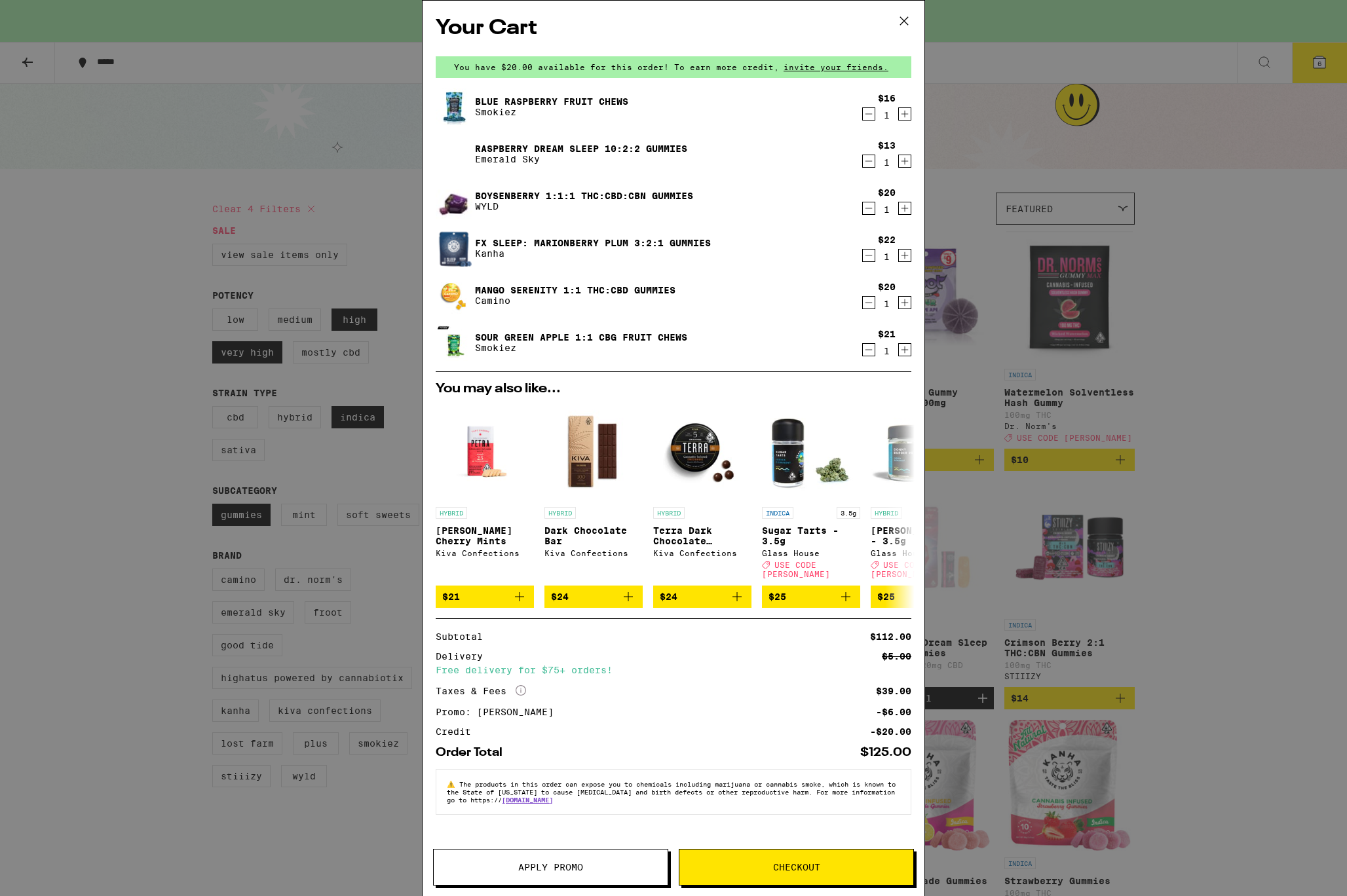
click at [865, 303] on icon "Decrement" at bounding box center [869, 303] width 7 height 0
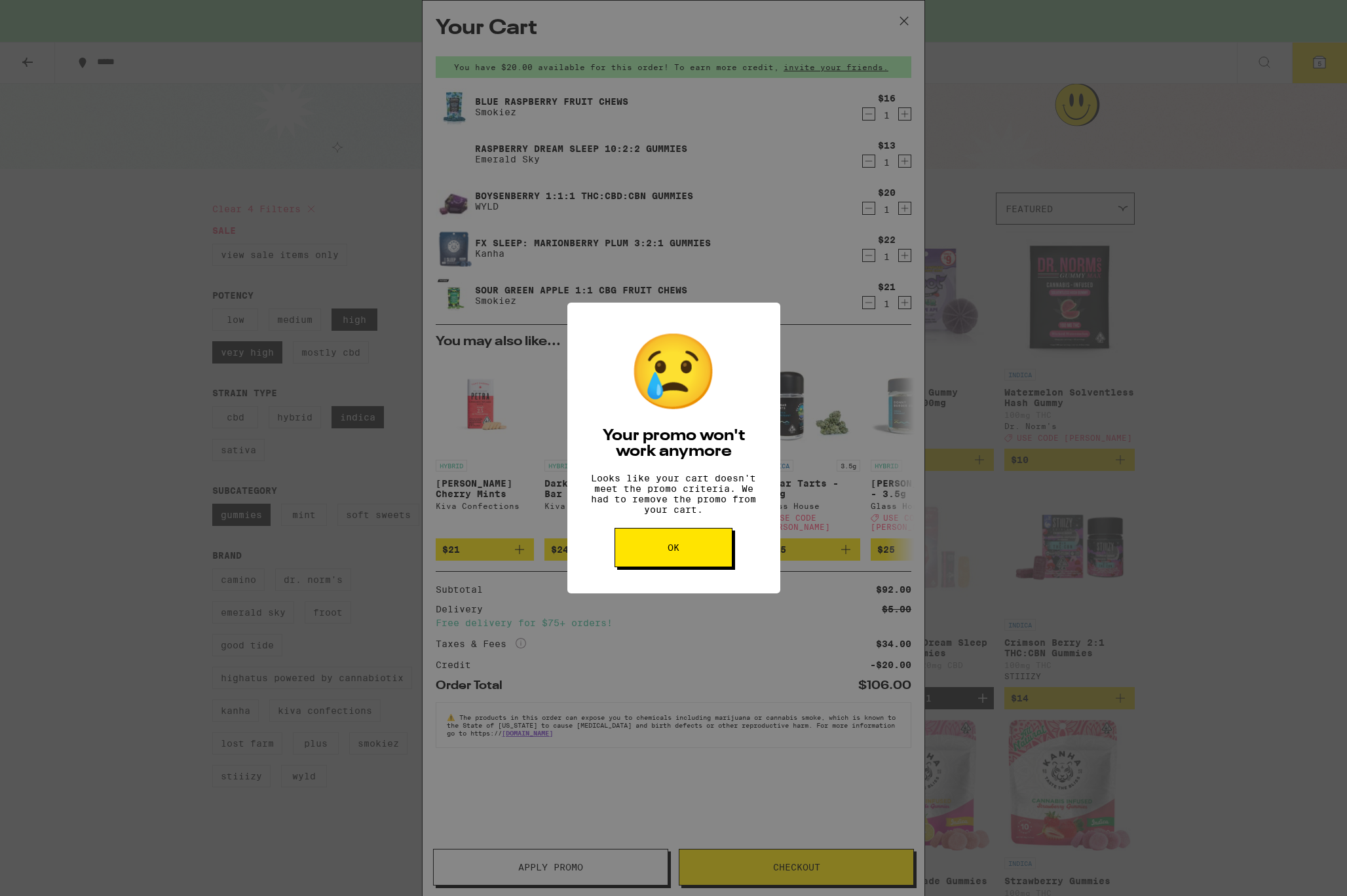
click at [704, 567] on button "OK" at bounding box center [673, 547] width 118 height 39
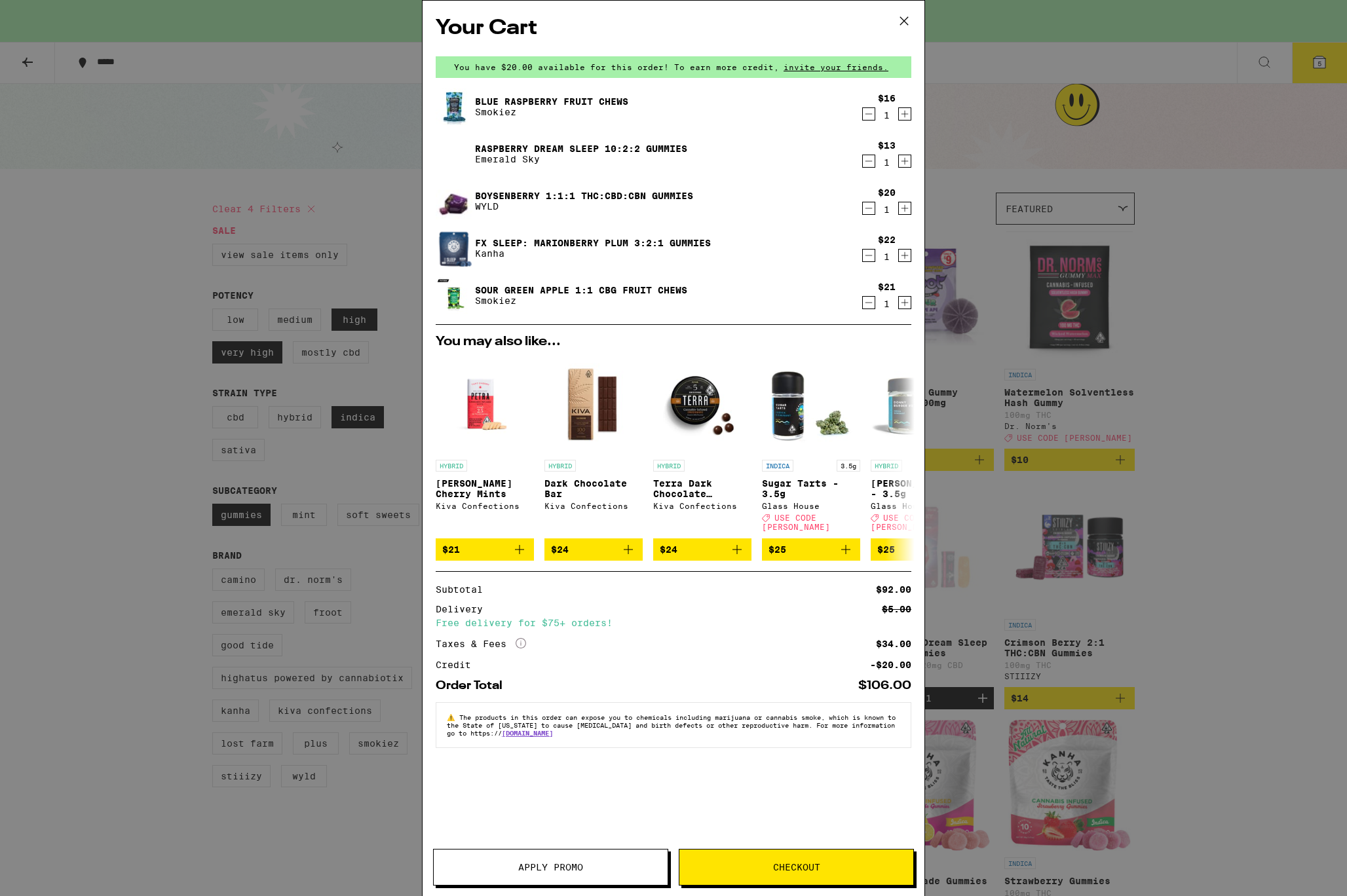
click at [835, 864] on span "Checkout" at bounding box center [796, 866] width 234 height 9
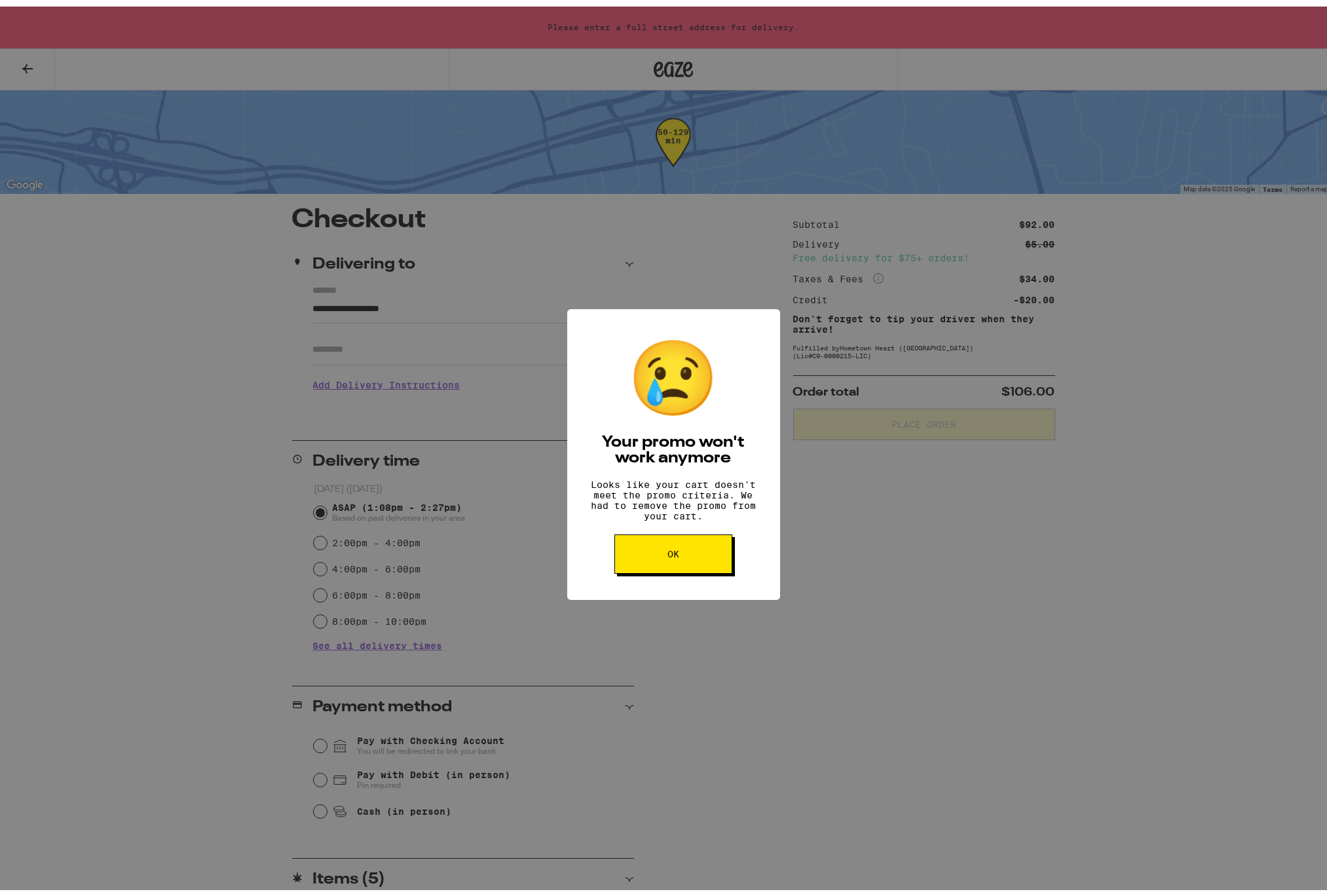
click at [684, 567] on button "OK" at bounding box center [673, 547] width 118 height 39
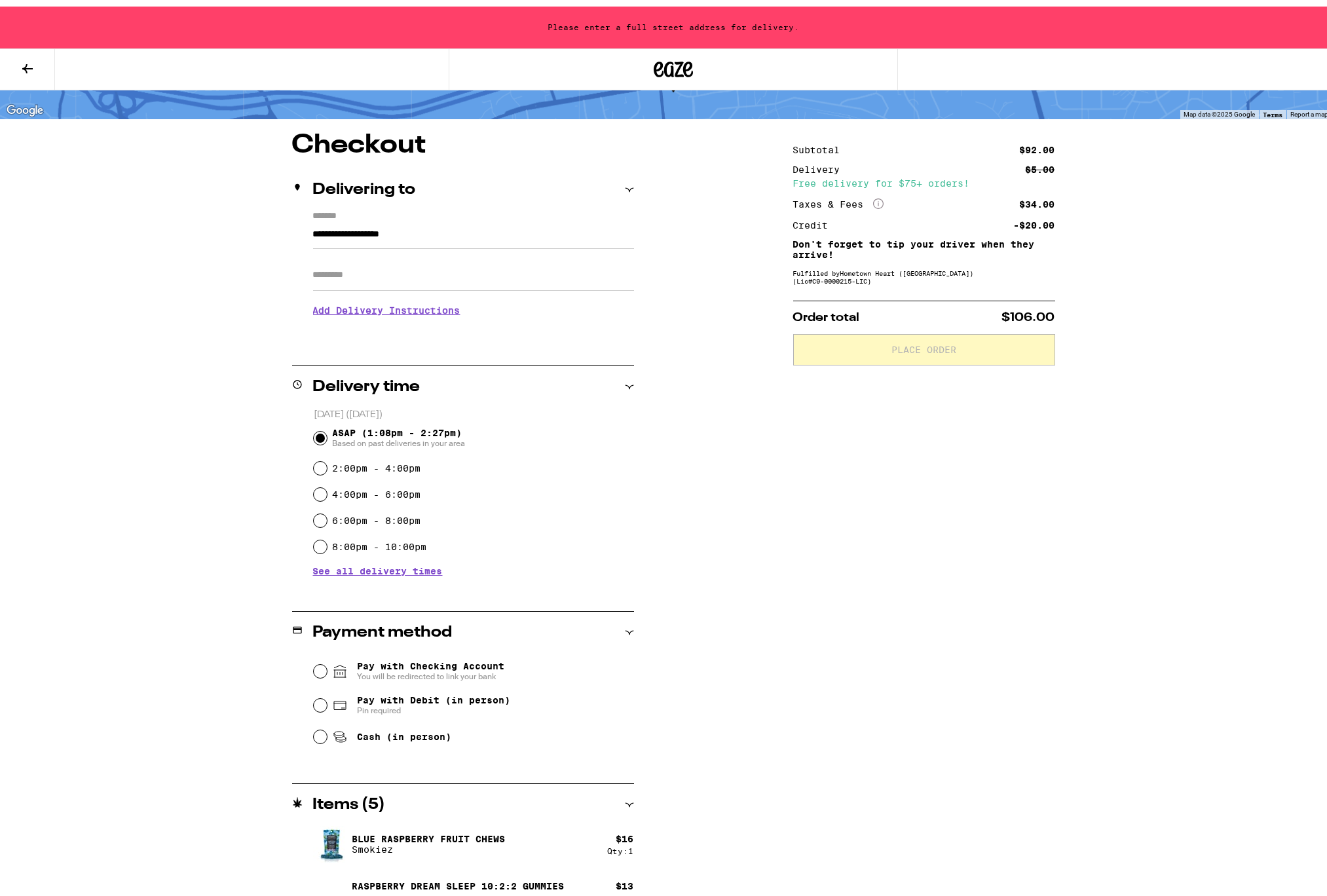
scroll to position [76, 0]
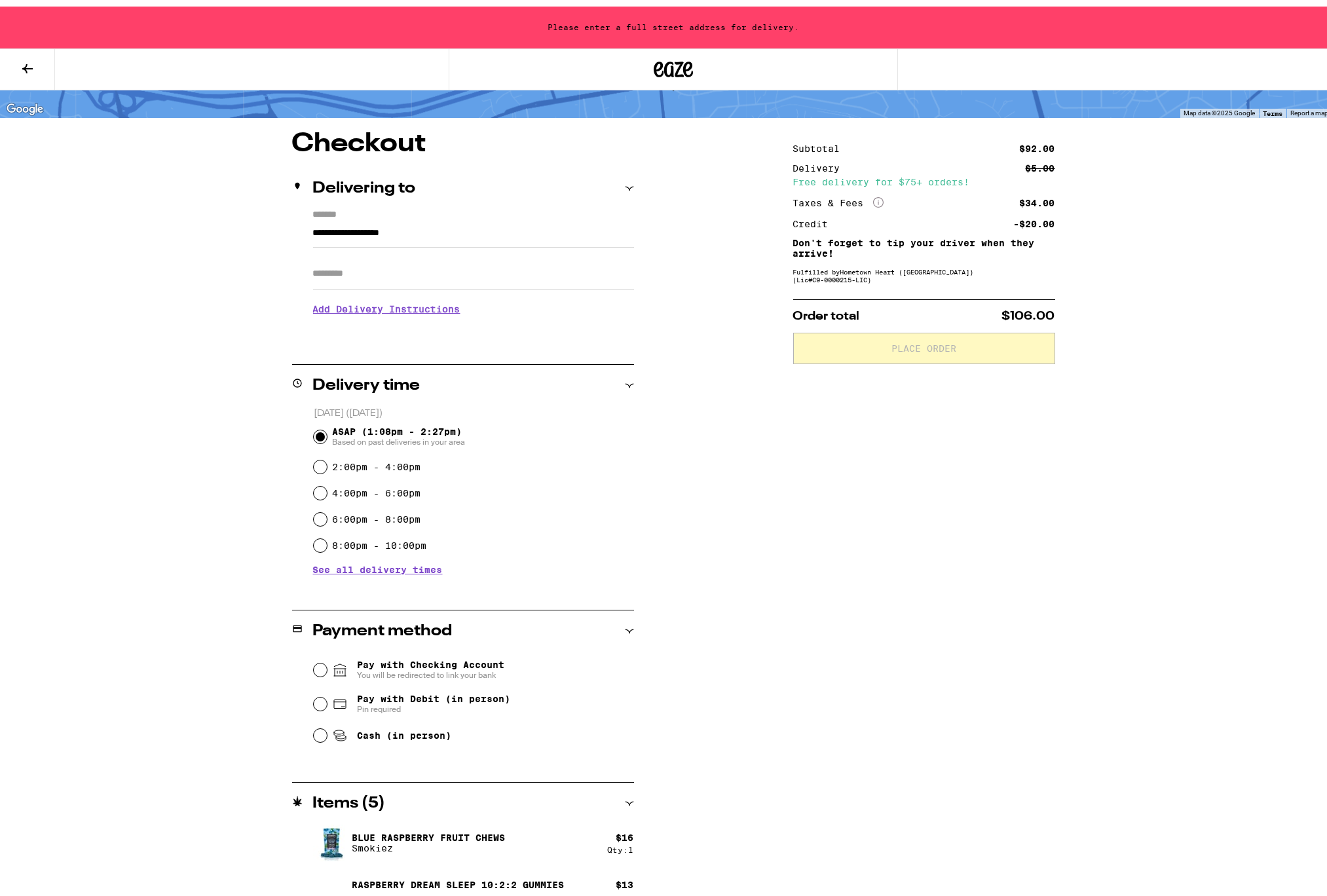
click at [339, 276] on input "Apt/Suite" at bounding box center [473, 267] width 321 height 32
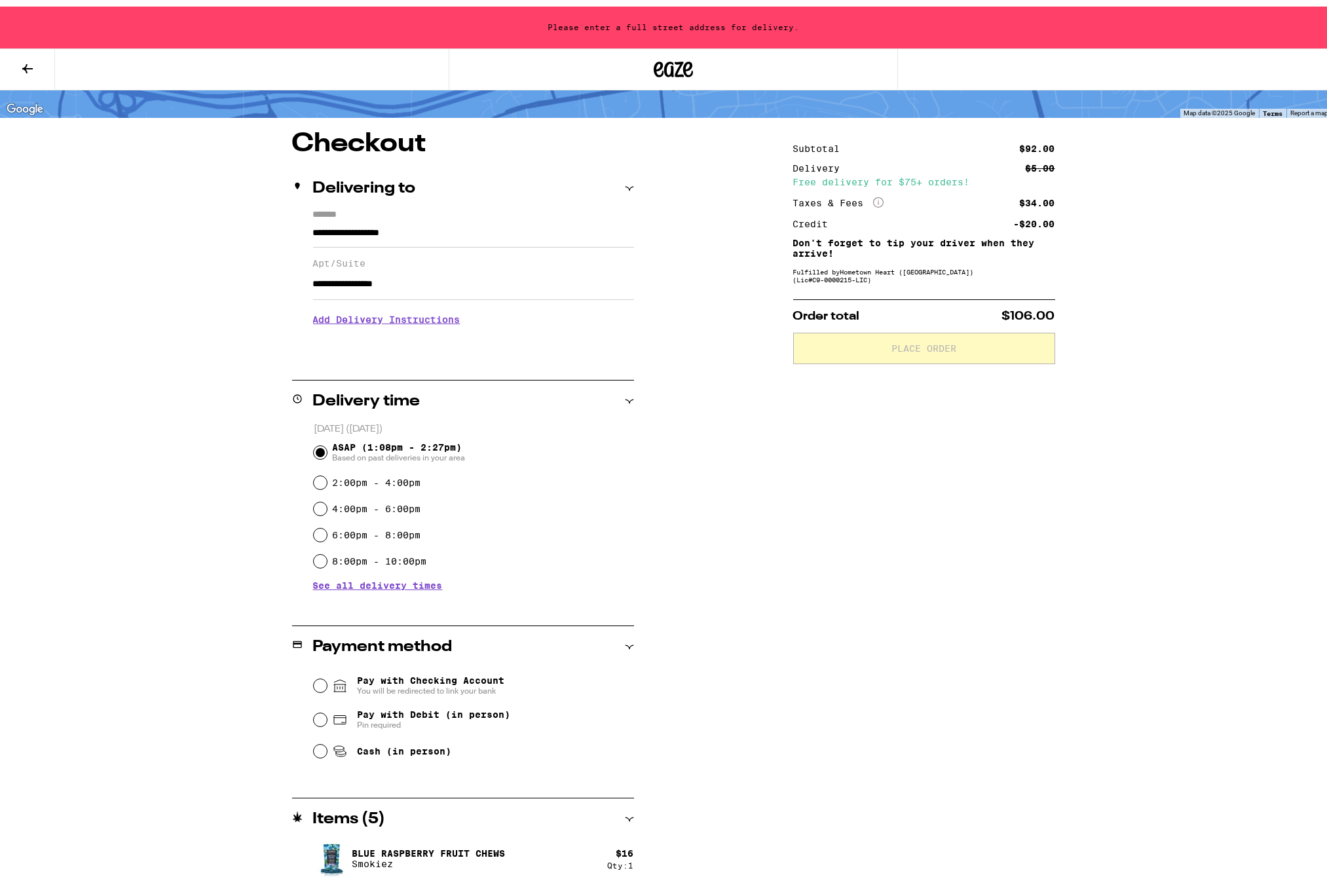
type input "**********"
click at [608, 583] on div "[DATE] ([DATE]) ASAP (1:08pm - 2:27pm) Based on past deliveries in your area 2:…" at bounding box center [463, 499] width 342 height 168
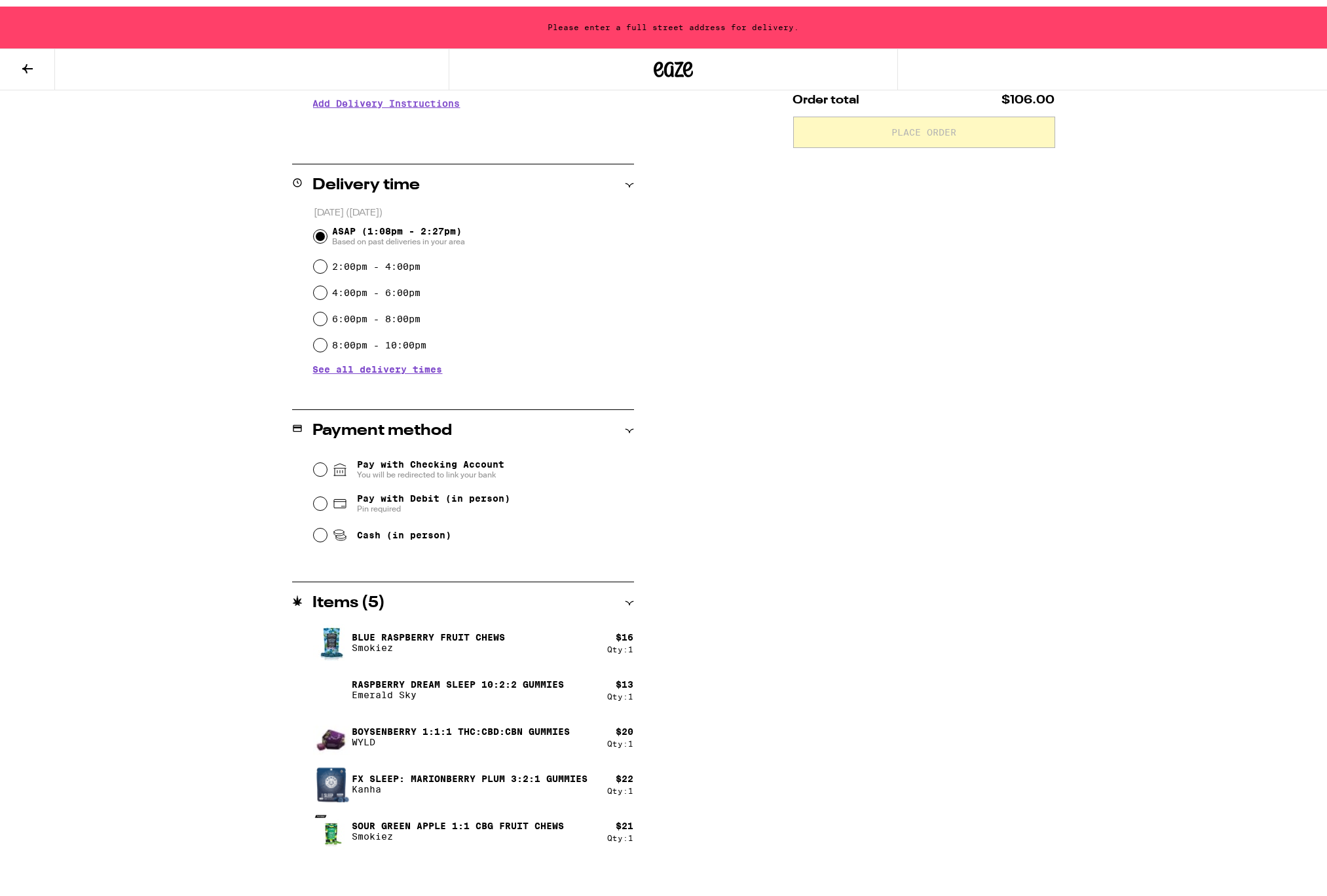
scroll to position [0, 0]
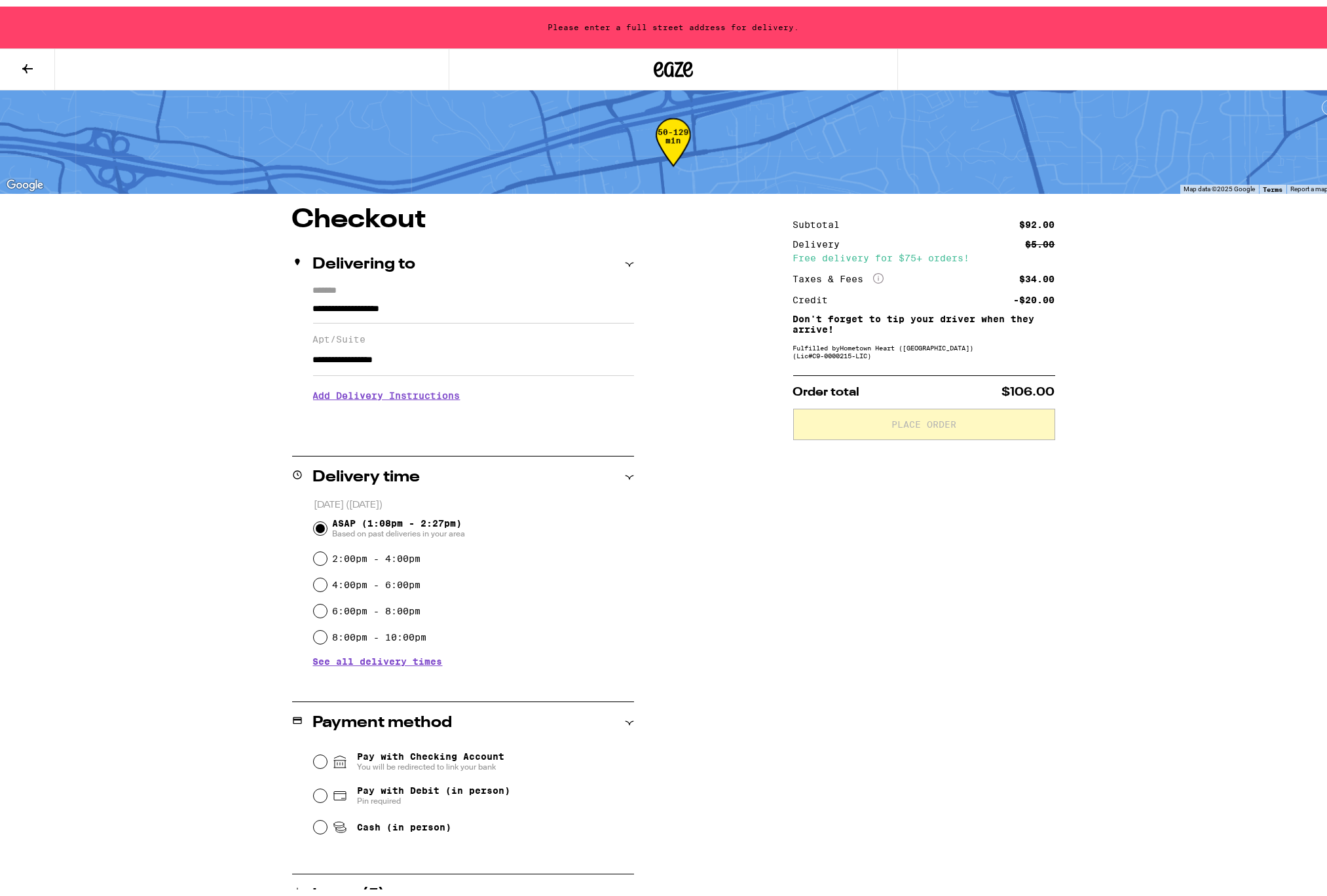
drag, startPoint x: 448, startPoint y: 372, endPoint x: 263, endPoint y: 354, distance: 185.9
click at [263, 354] on div "**********" at bounding box center [673, 695] width 943 height 988
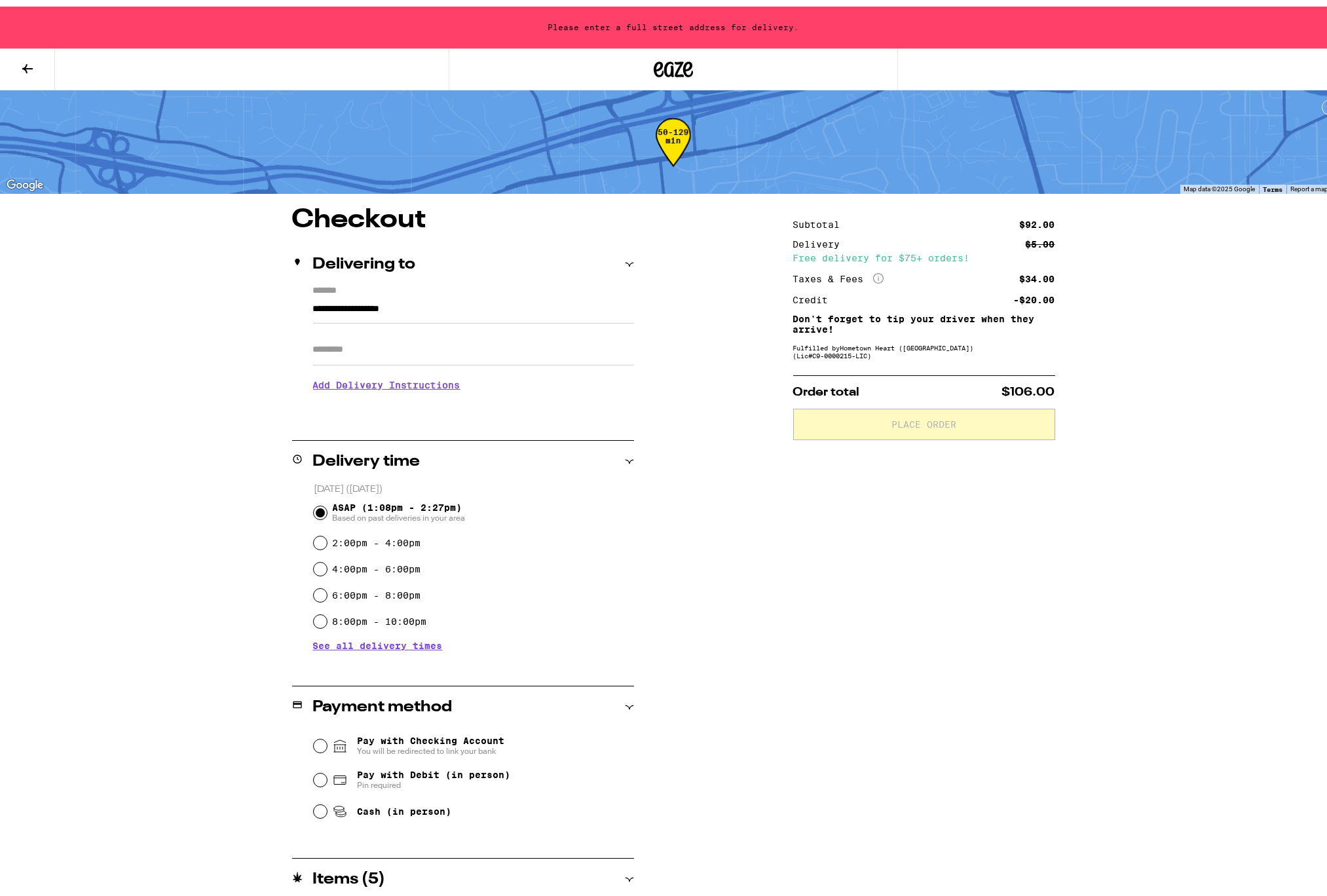
click at [301, 306] on div "**********" at bounding box center [463, 337] width 342 height 116
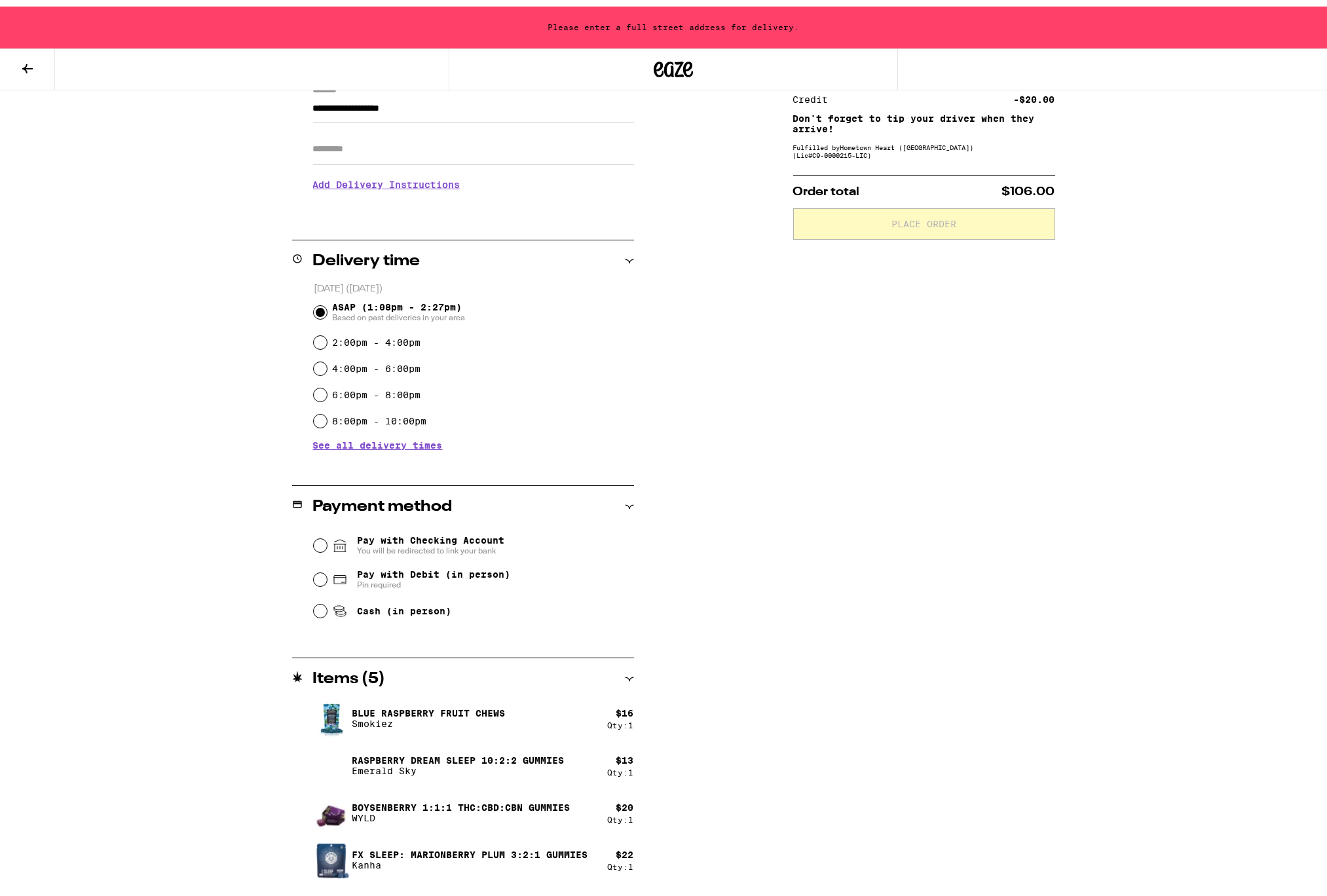
click at [306, 311] on div "**********" at bounding box center [463, 486] width 342 height 972
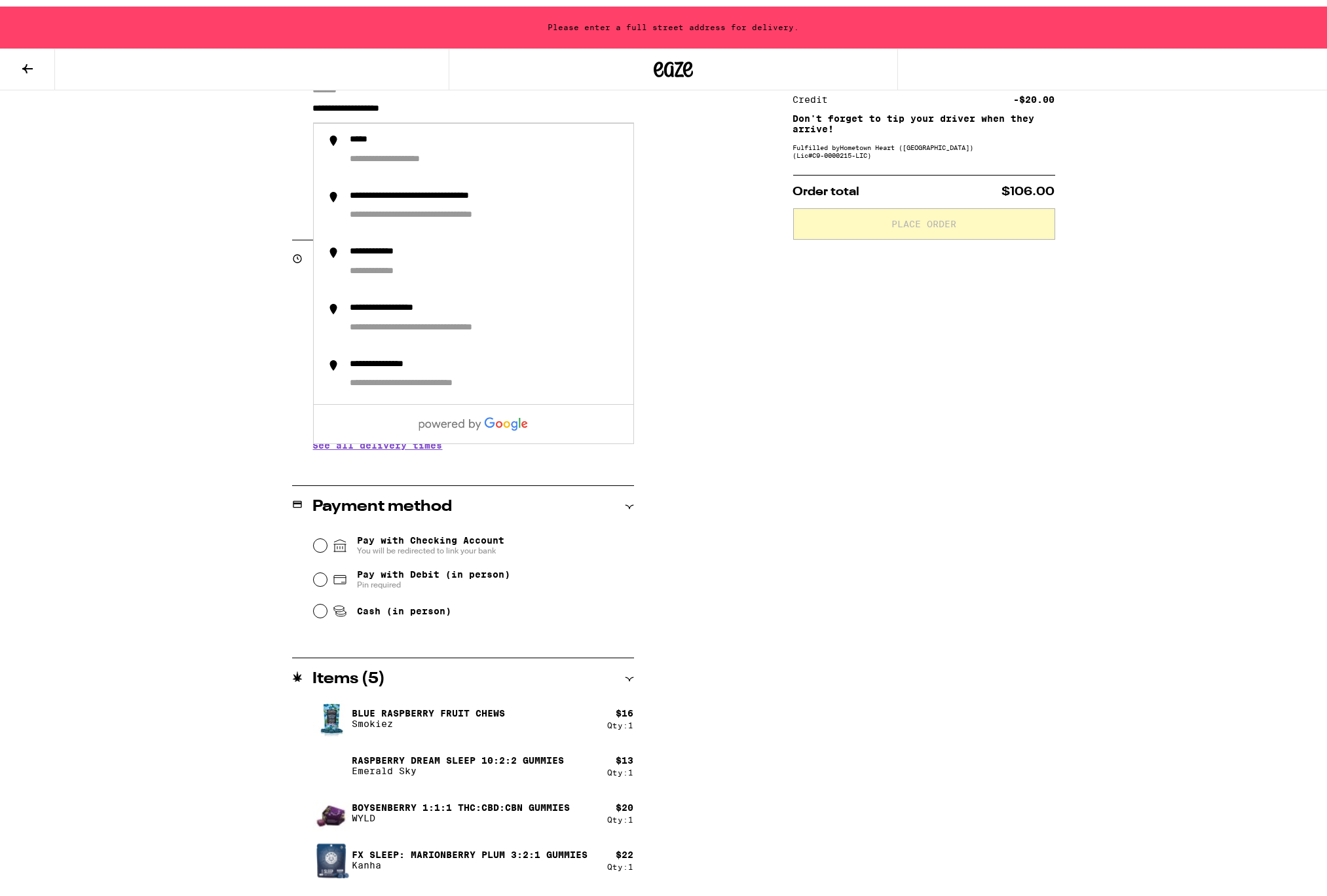
click at [219, 173] on div "**********" at bounding box center [673, 486] width 943 height 972
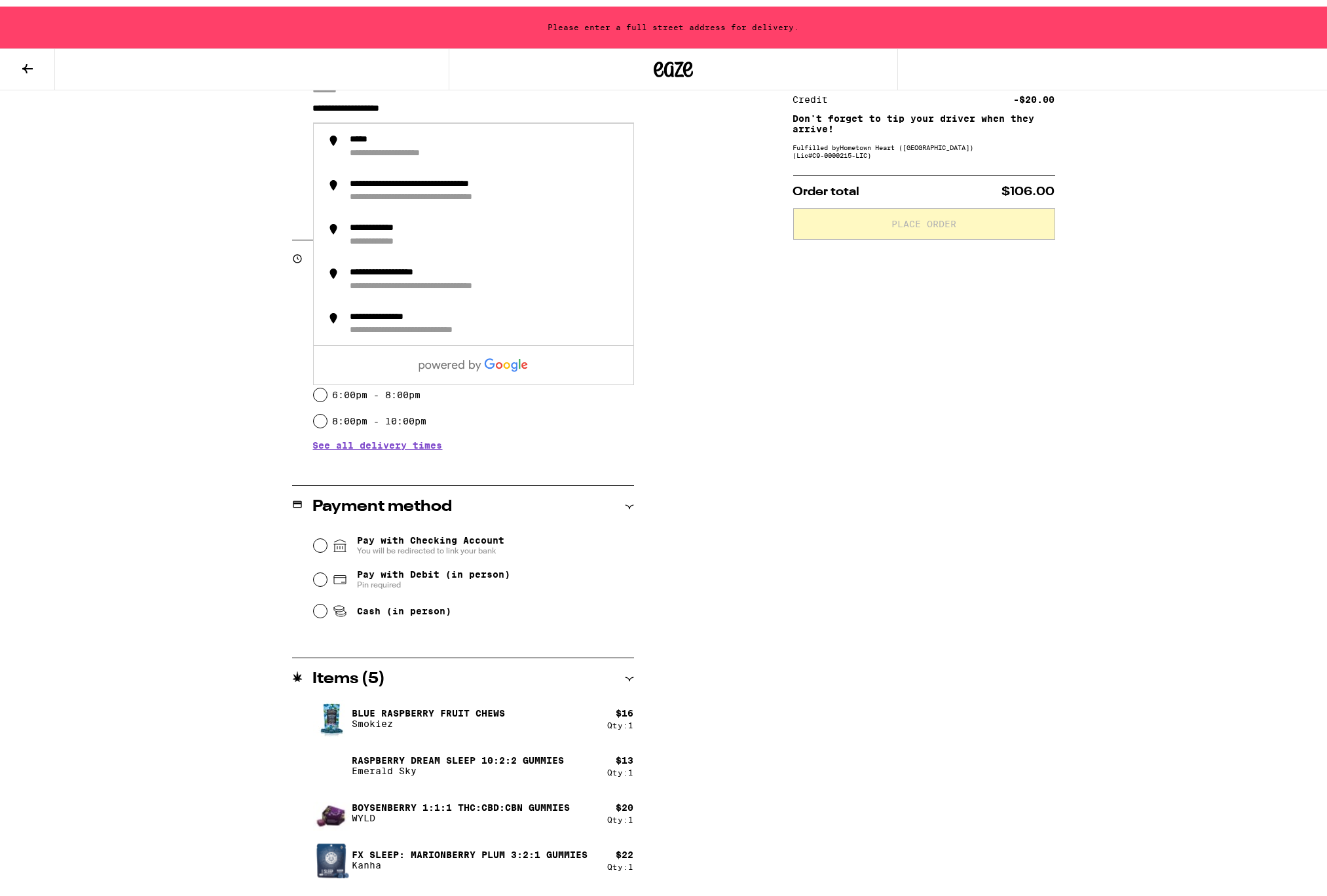
click at [359, 106] on input "**********" at bounding box center [473, 106] width 321 height 23
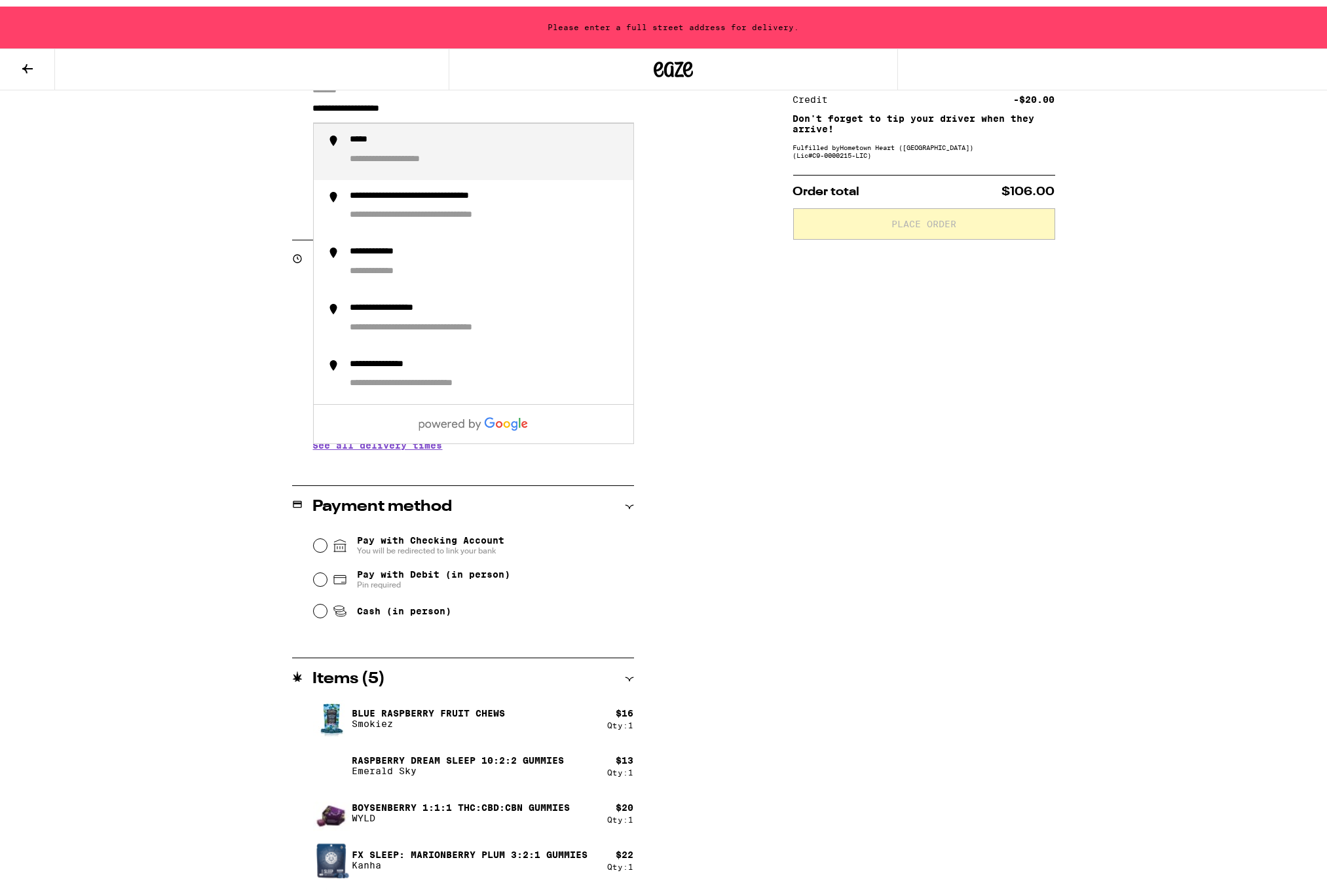
paste input "**********"
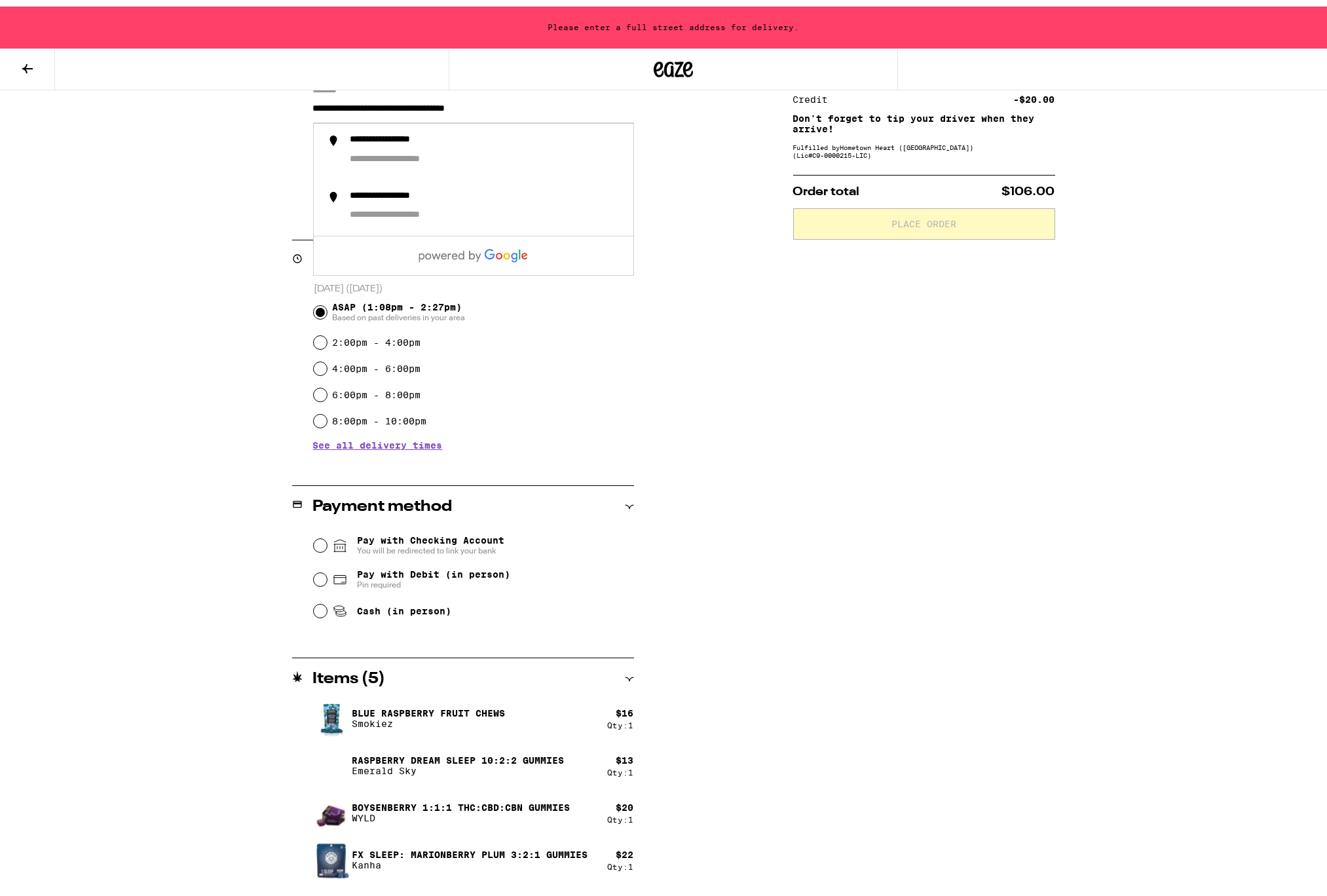
drag, startPoint x: 356, startPoint y: 110, endPoint x: 274, endPoint y: 106, distance: 82.1
click at [274, 106] on div "**********" at bounding box center [673, 486] width 943 height 972
click at [460, 163] on div "**********" at bounding box center [430, 155] width 160 height 15
type input "**********"
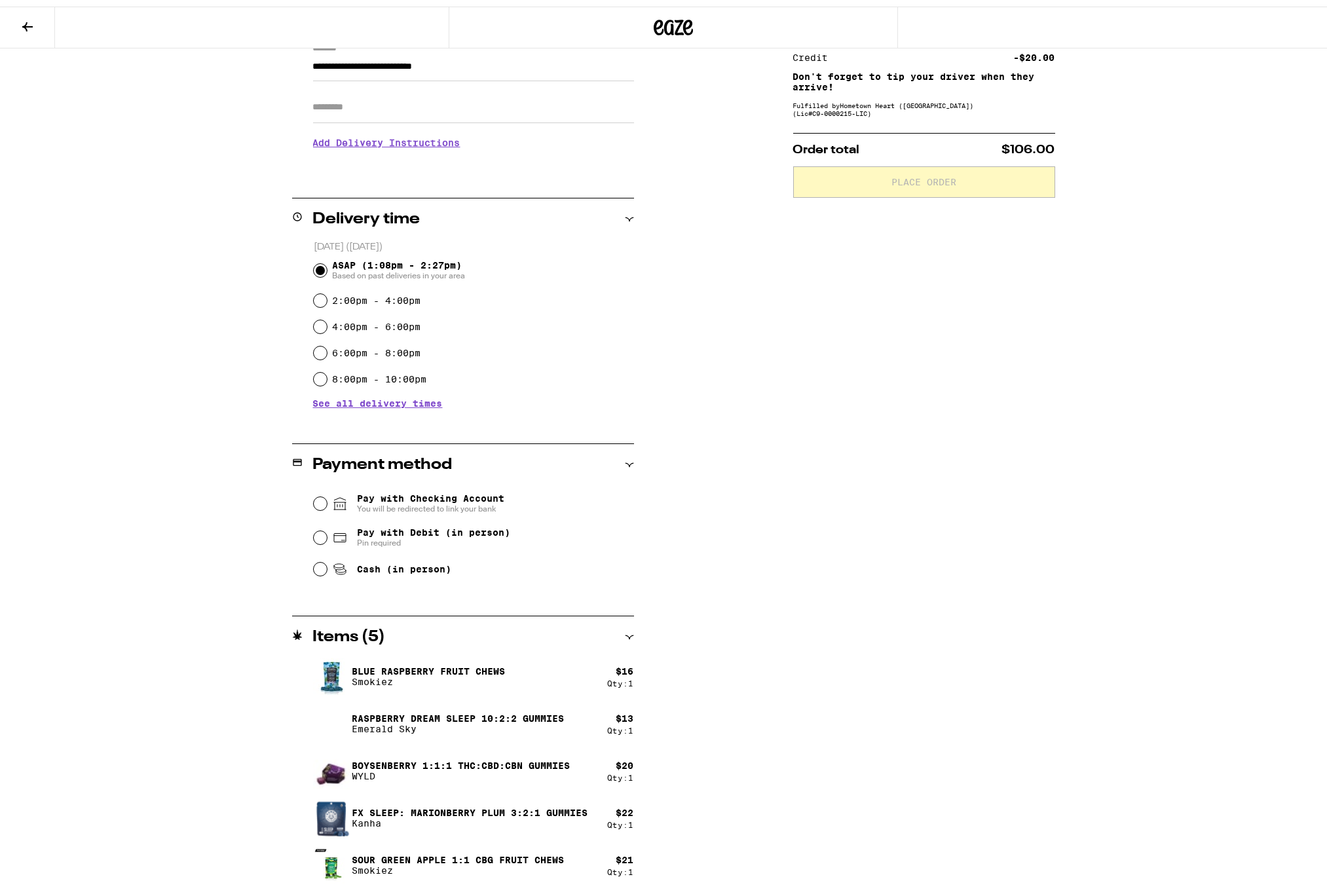
click at [1155, 471] on div "**********" at bounding box center [673, 364] width 1347 height 1131
click at [313, 569] on input "Cash (in person)" at bounding box center [320, 562] width 13 height 13
radio input "true"
click at [976, 180] on span "Place Order" at bounding box center [924, 175] width 239 height 9
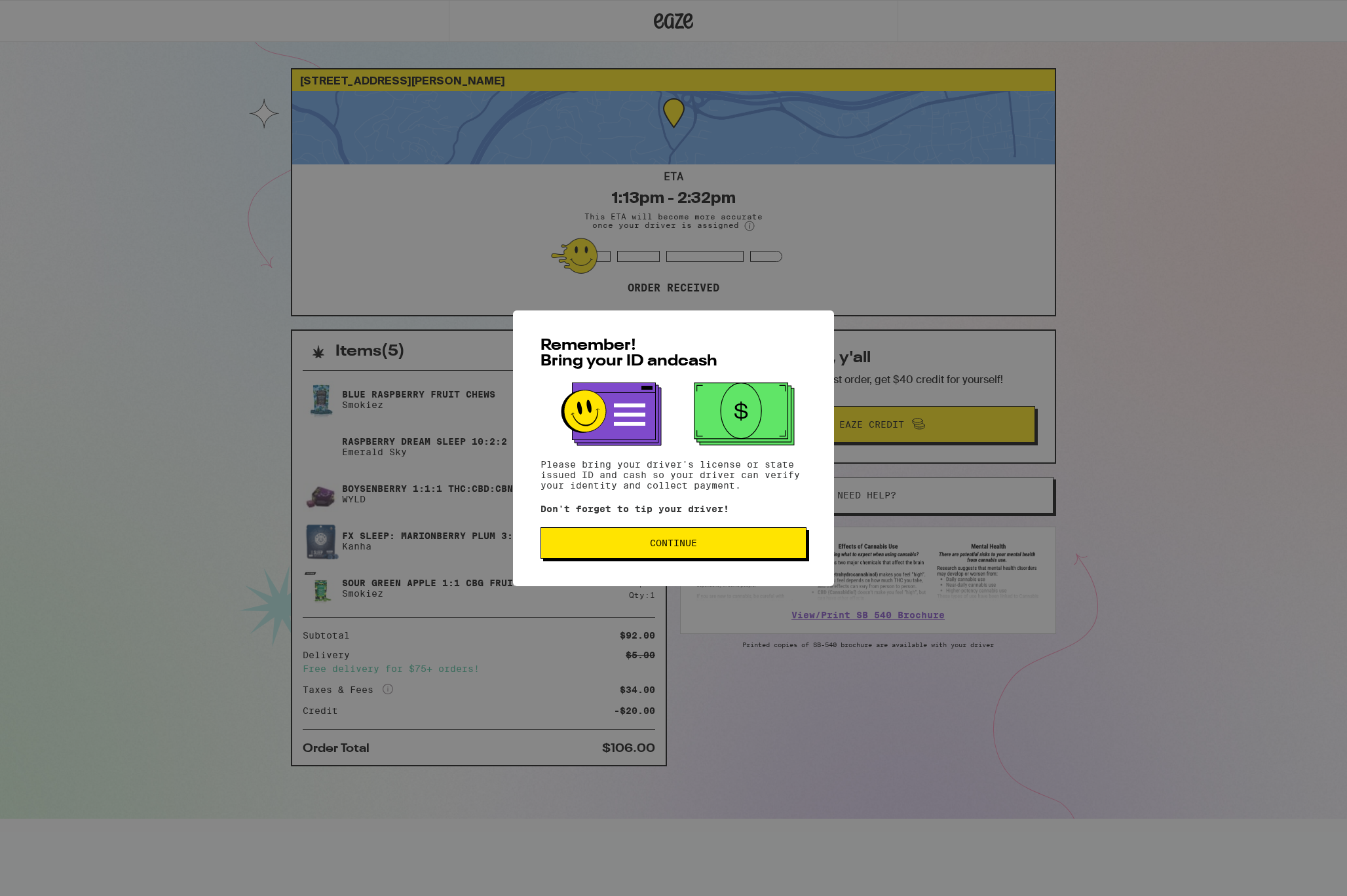
click at [753, 547] on span "Continue" at bounding box center [674, 542] width 244 height 9
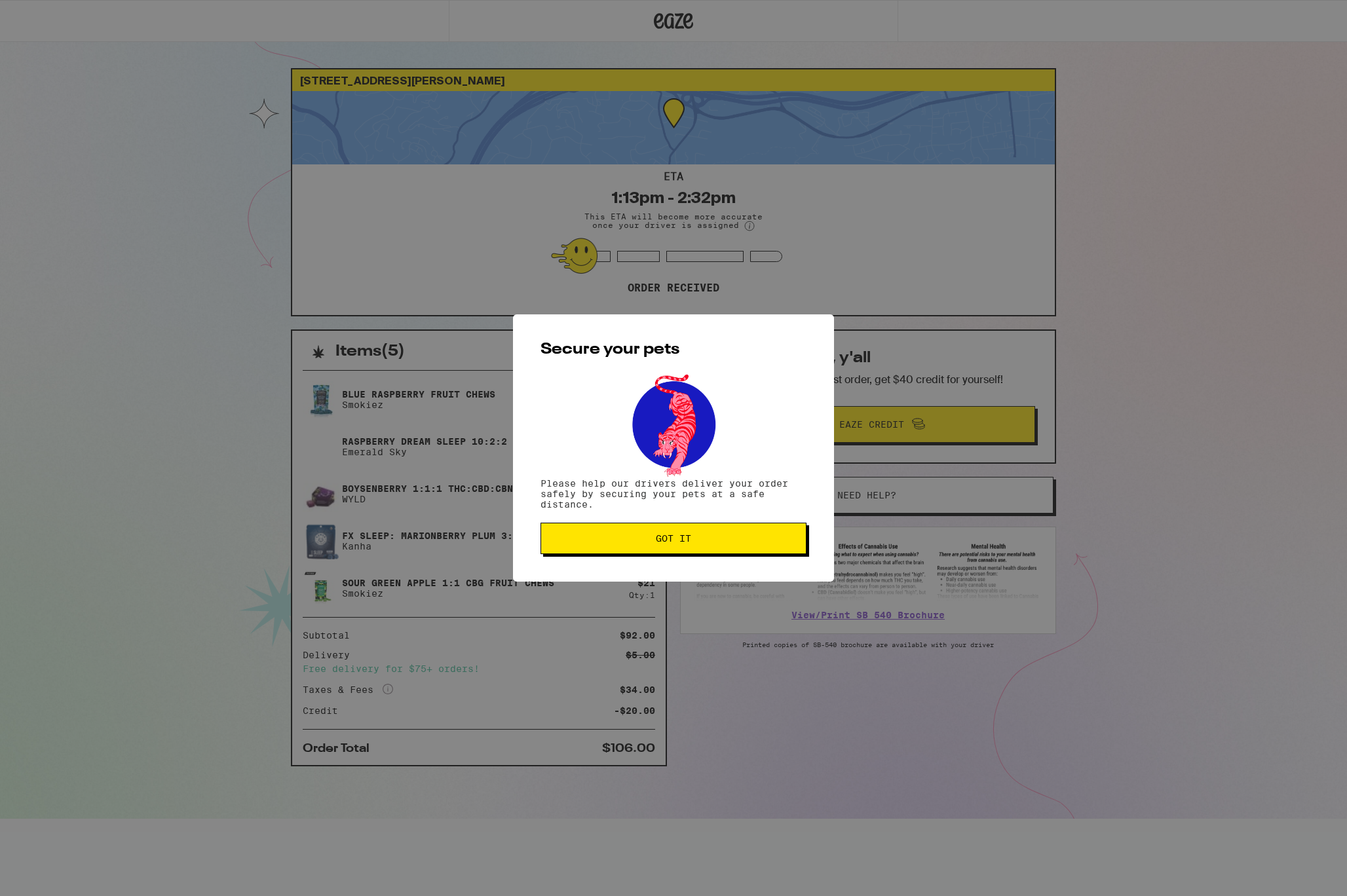
click at [639, 543] on span "Got it" at bounding box center [674, 538] width 244 height 9
